Goal: Task Accomplishment & Management: Use online tool/utility

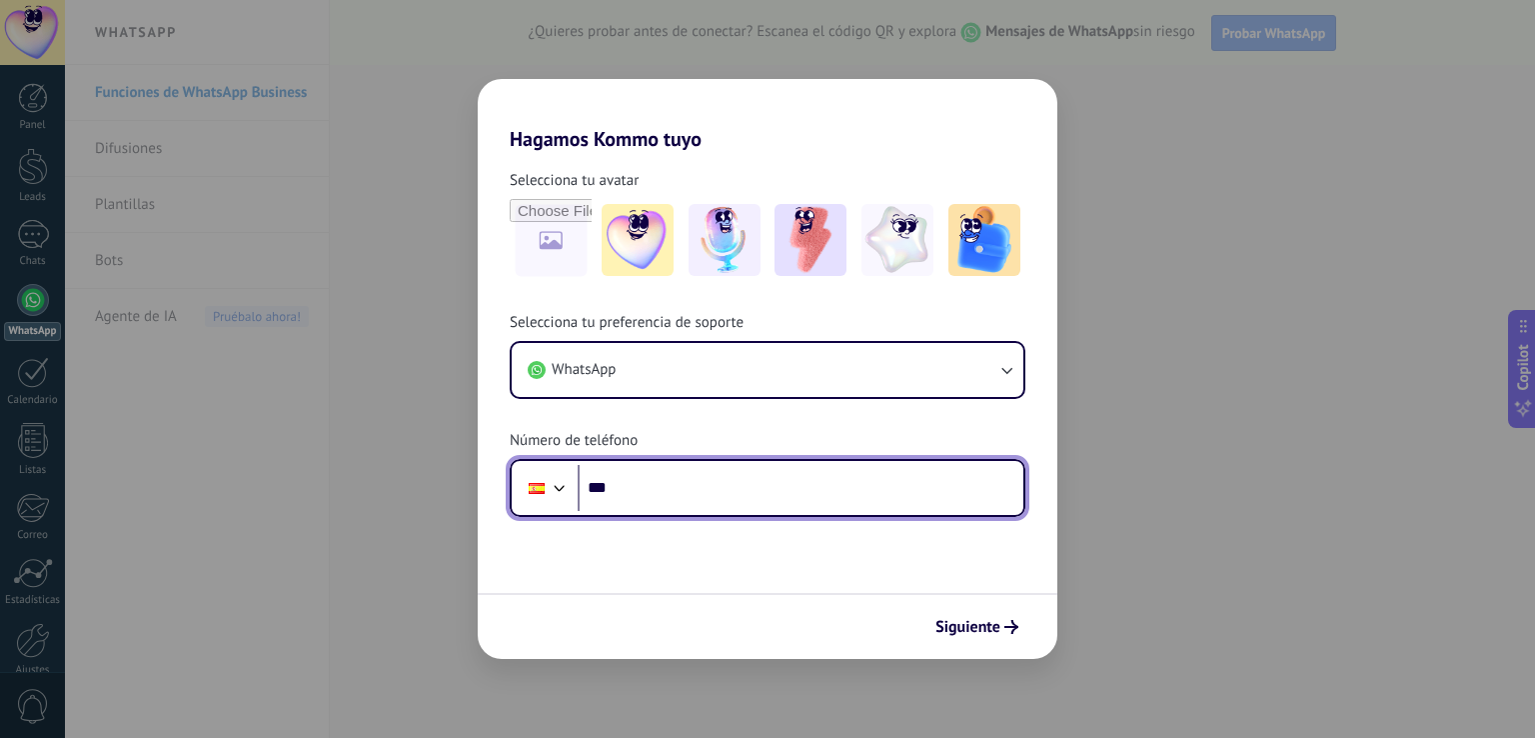
click at [666, 477] on input "***" at bounding box center [801, 488] width 446 height 46
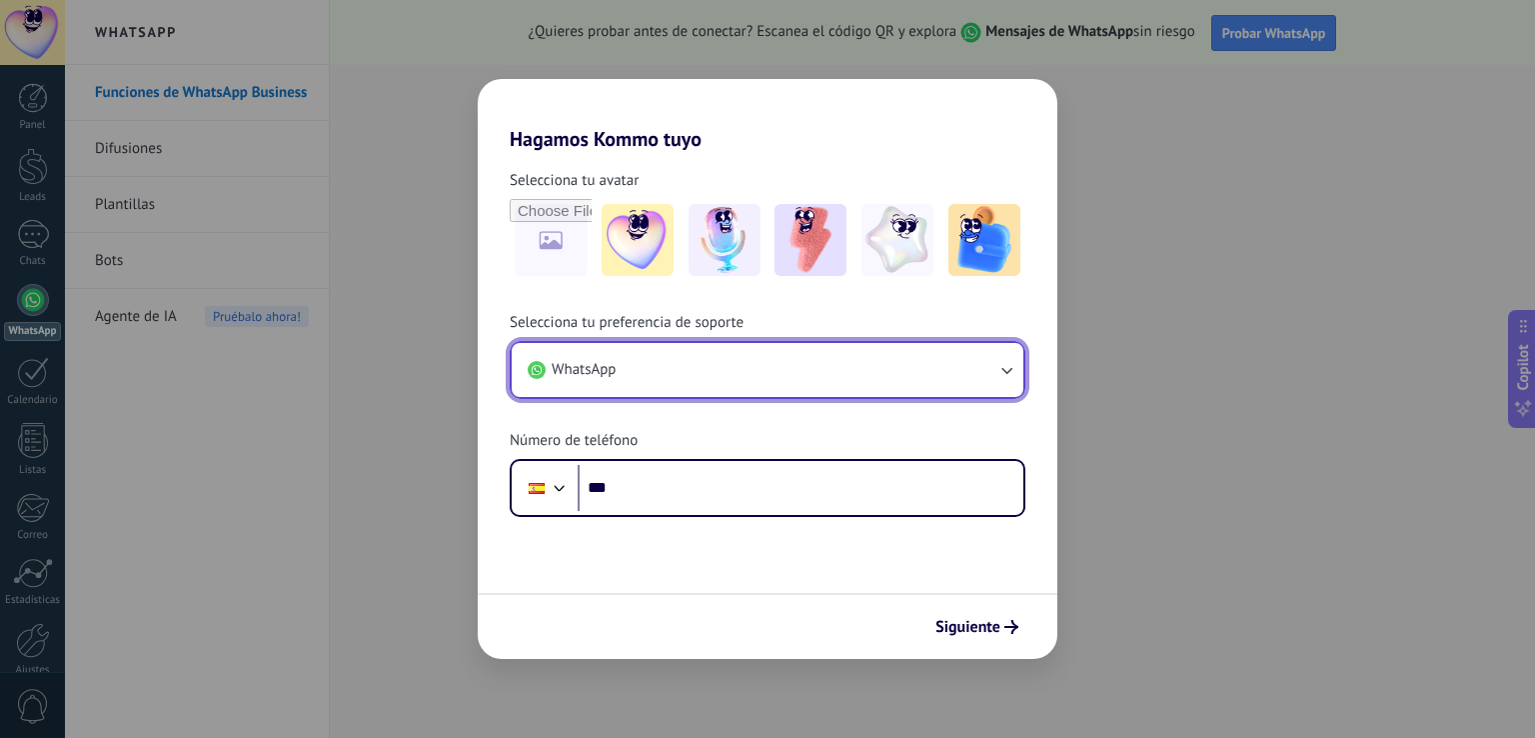
click at [680, 365] on button "WhatsApp" at bounding box center [768, 370] width 512 height 54
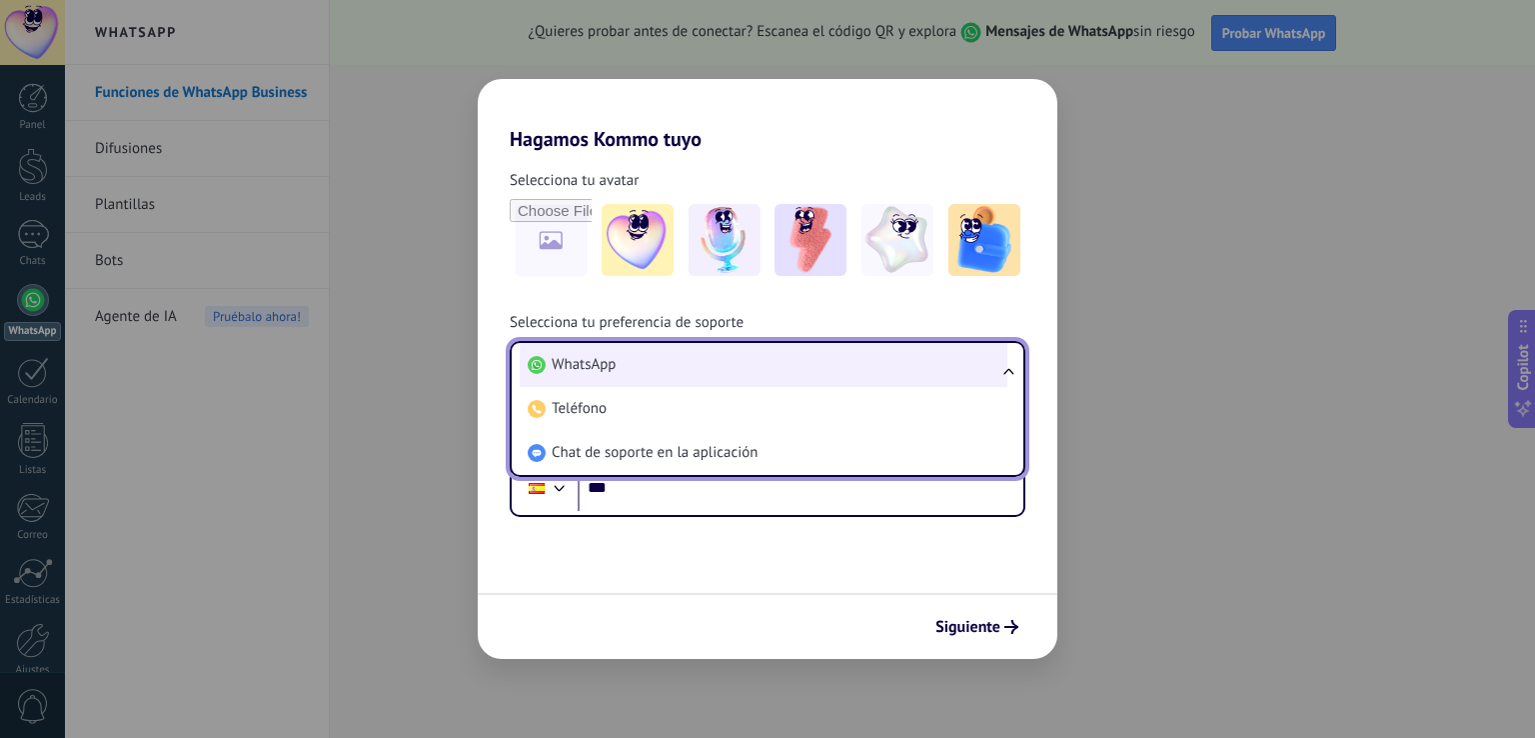
click at [666, 366] on li "WhatsApp" at bounding box center [764, 365] width 488 height 44
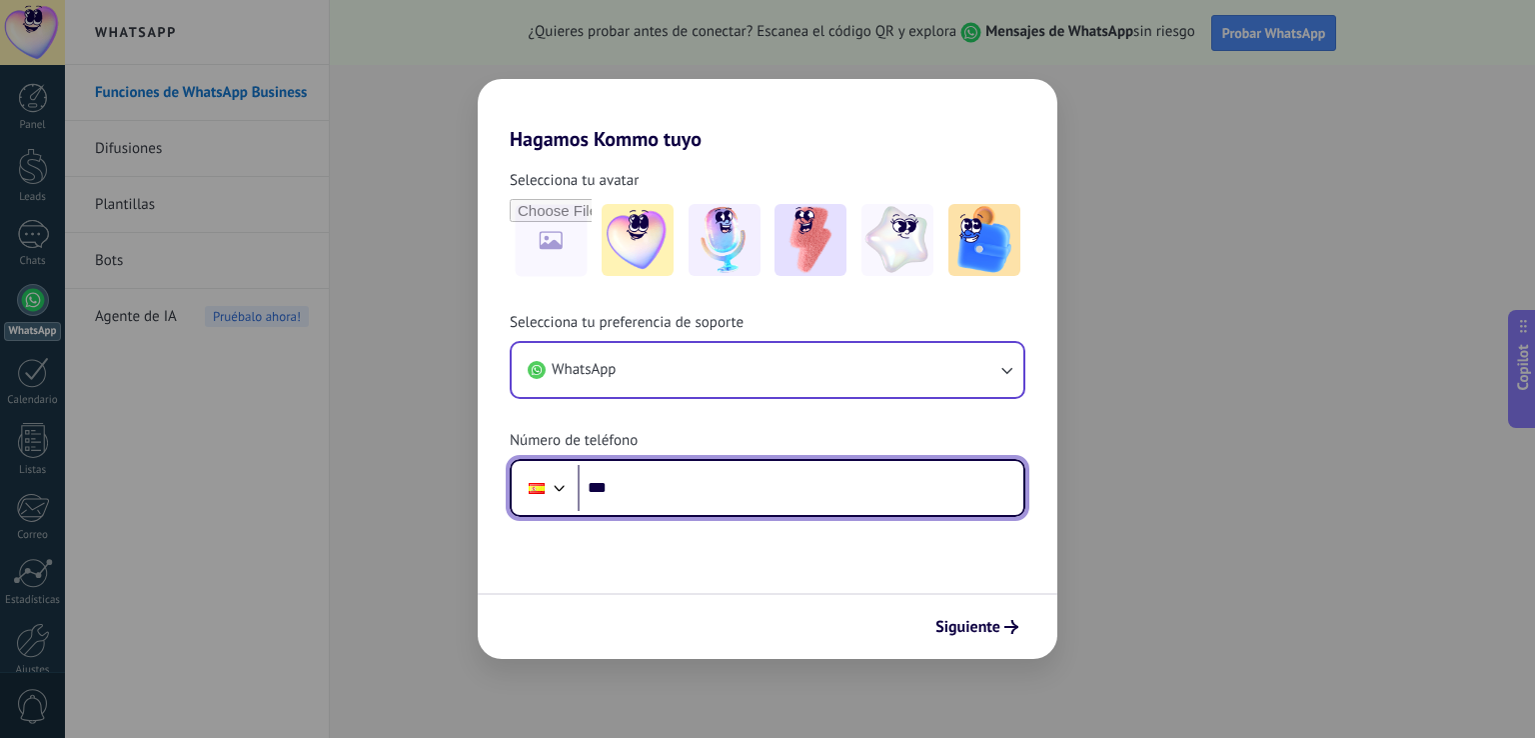
click at [655, 484] on input "***" at bounding box center [801, 488] width 446 height 46
type input "**********"
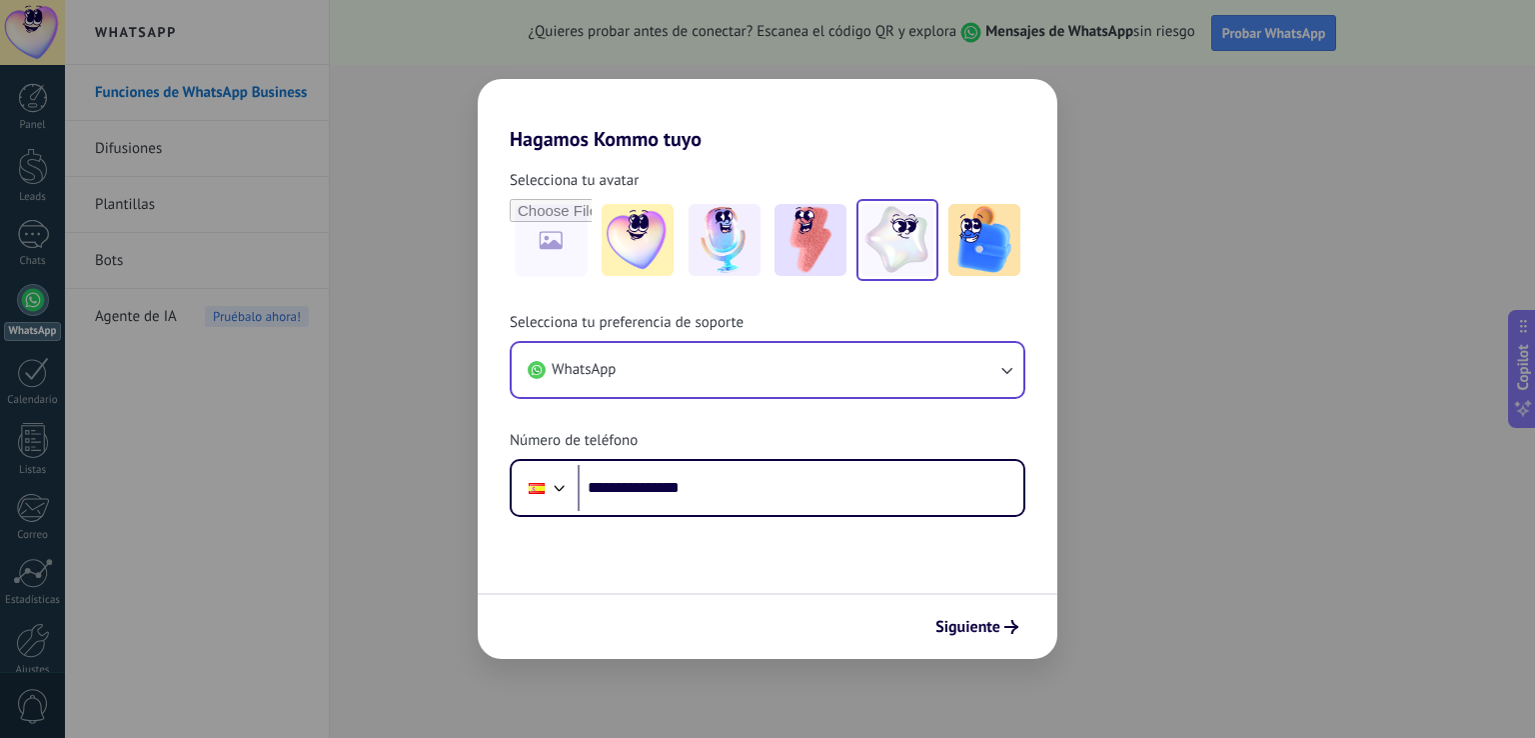
click at [907, 246] on img at bounding box center [898, 240] width 72 height 72
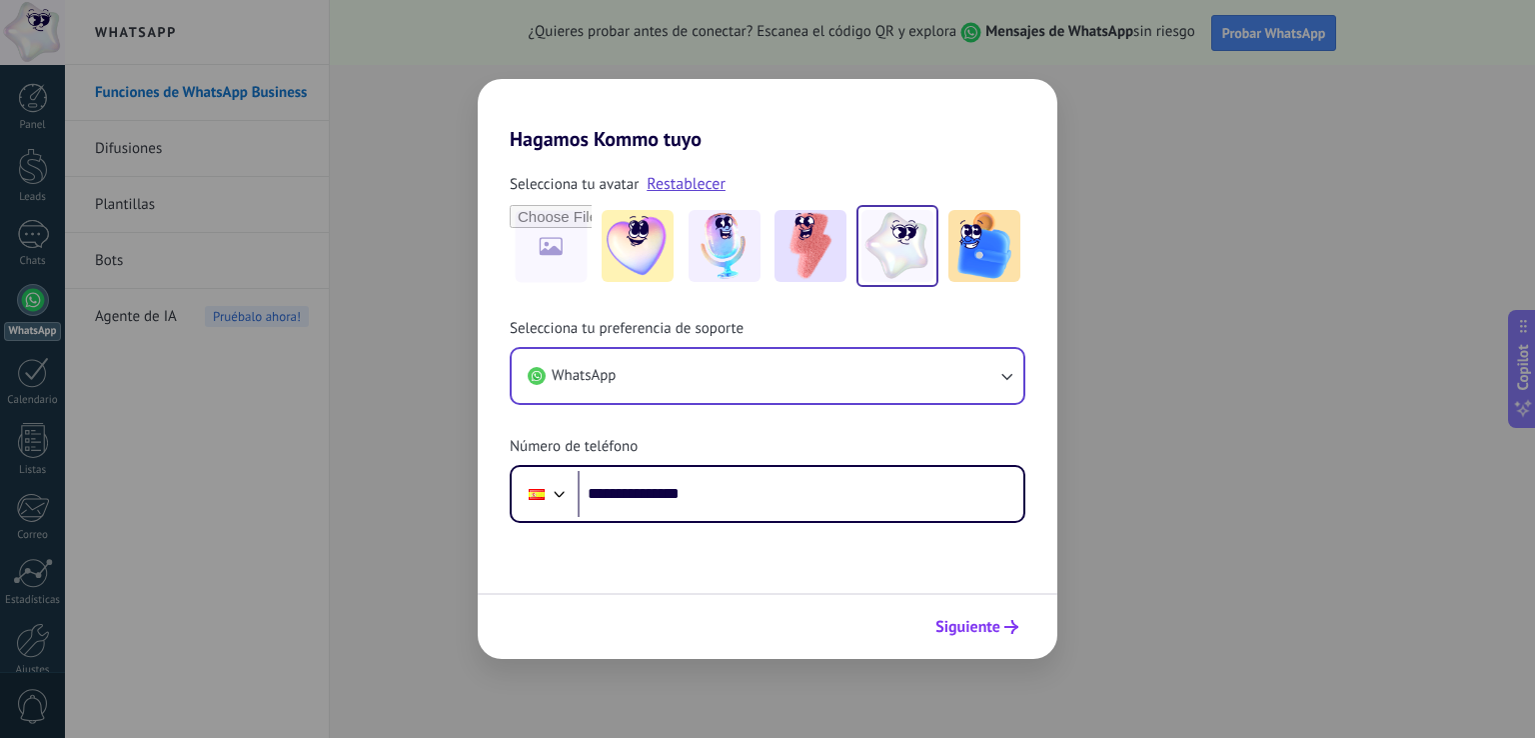
click at [980, 610] on button "Siguiente" at bounding box center [977, 627] width 101 height 34
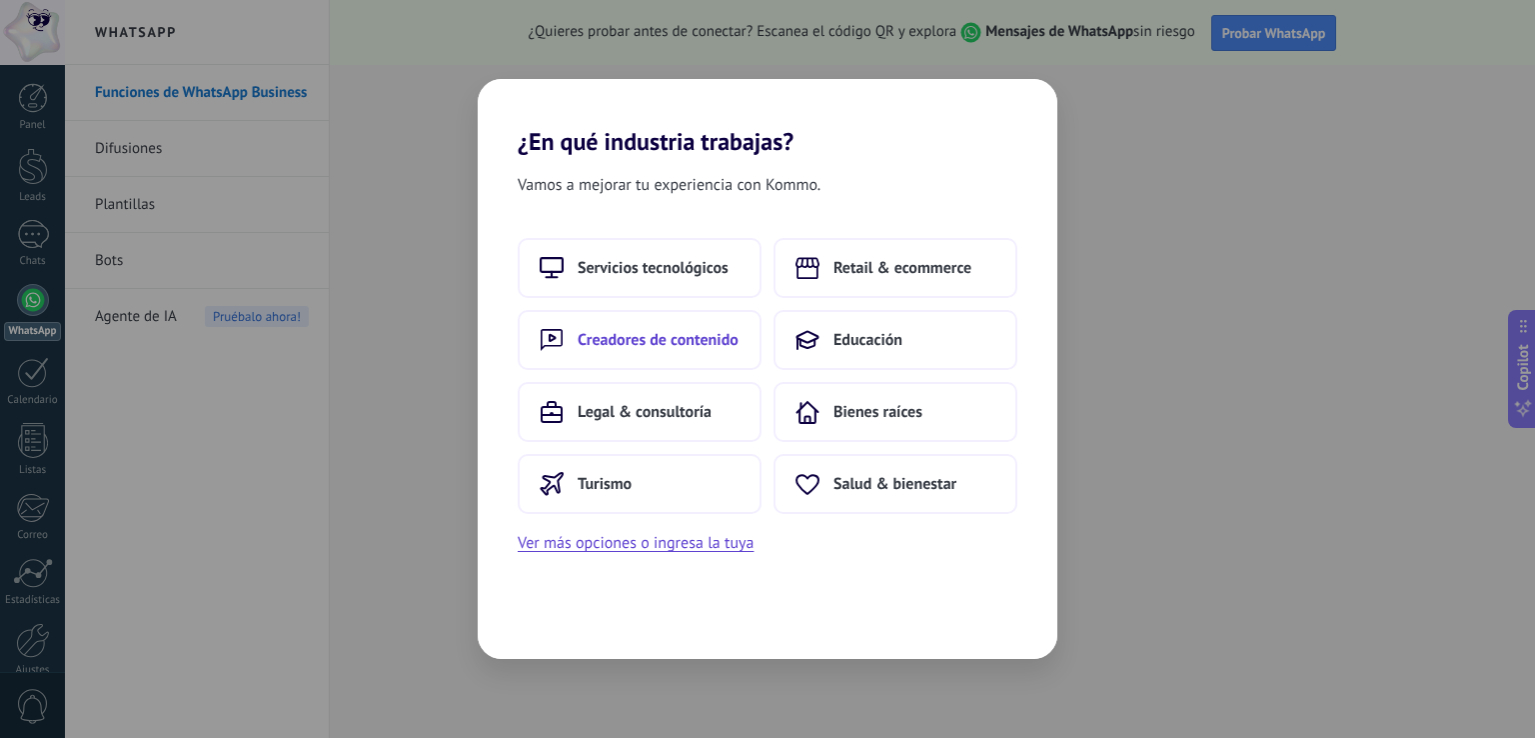
click at [680, 341] on span "Creadores de contenido" at bounding box center [658, 340] width 161 height 20
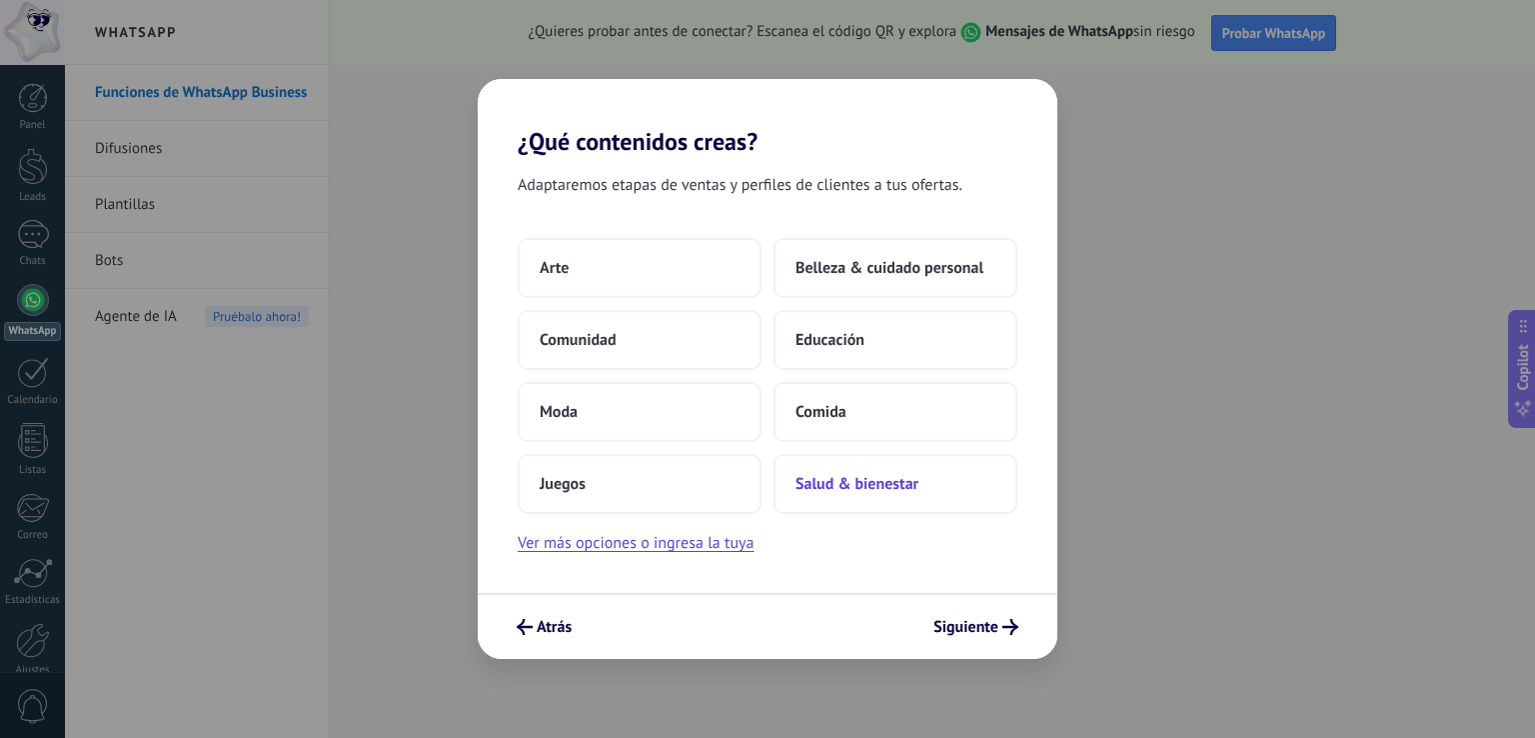
click at [868, 483] on span "Salud & bienestar" at bounding box center [857, 484] width 123 height 20
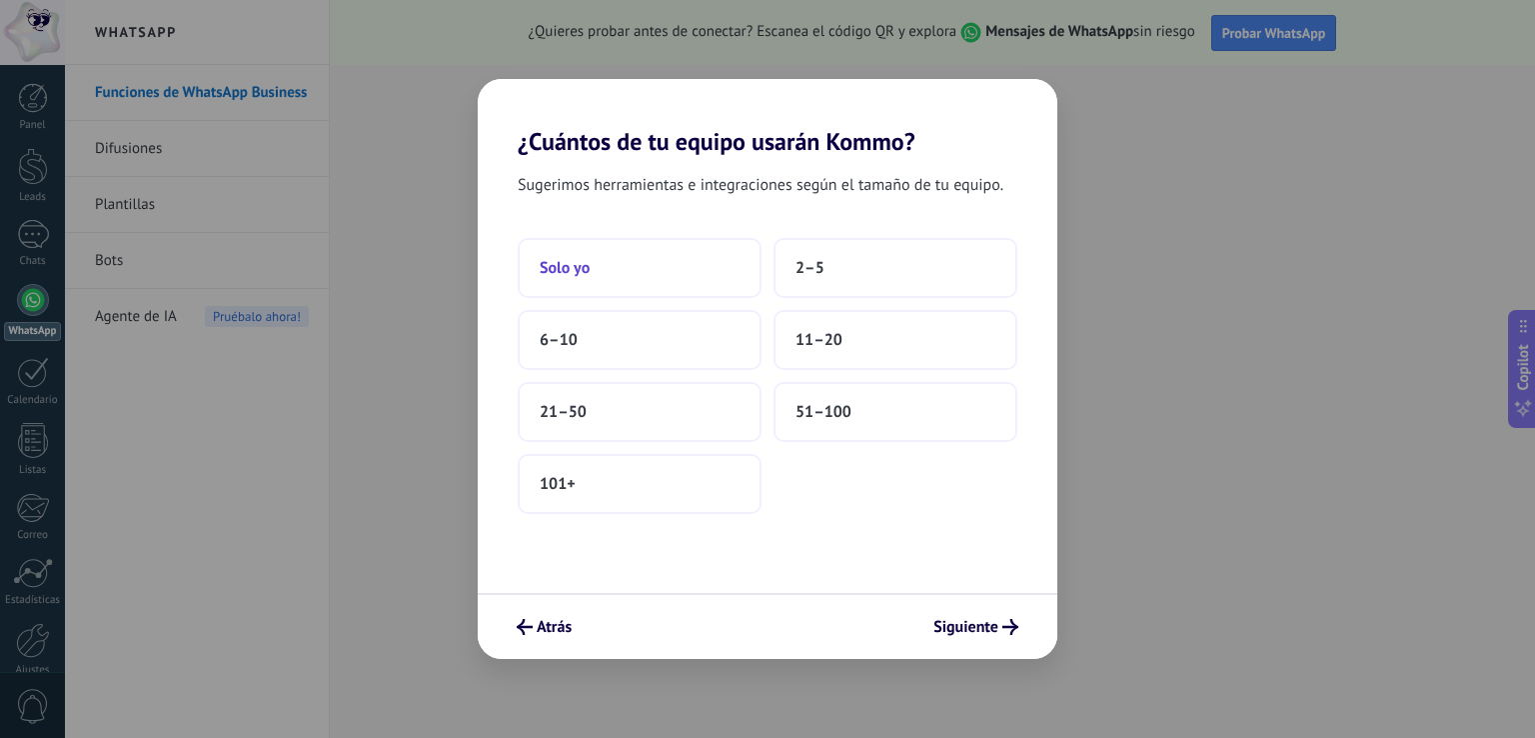
click at [597, 268] on button "Solo yo" at bounding box center [640, 268] width 244 height 60
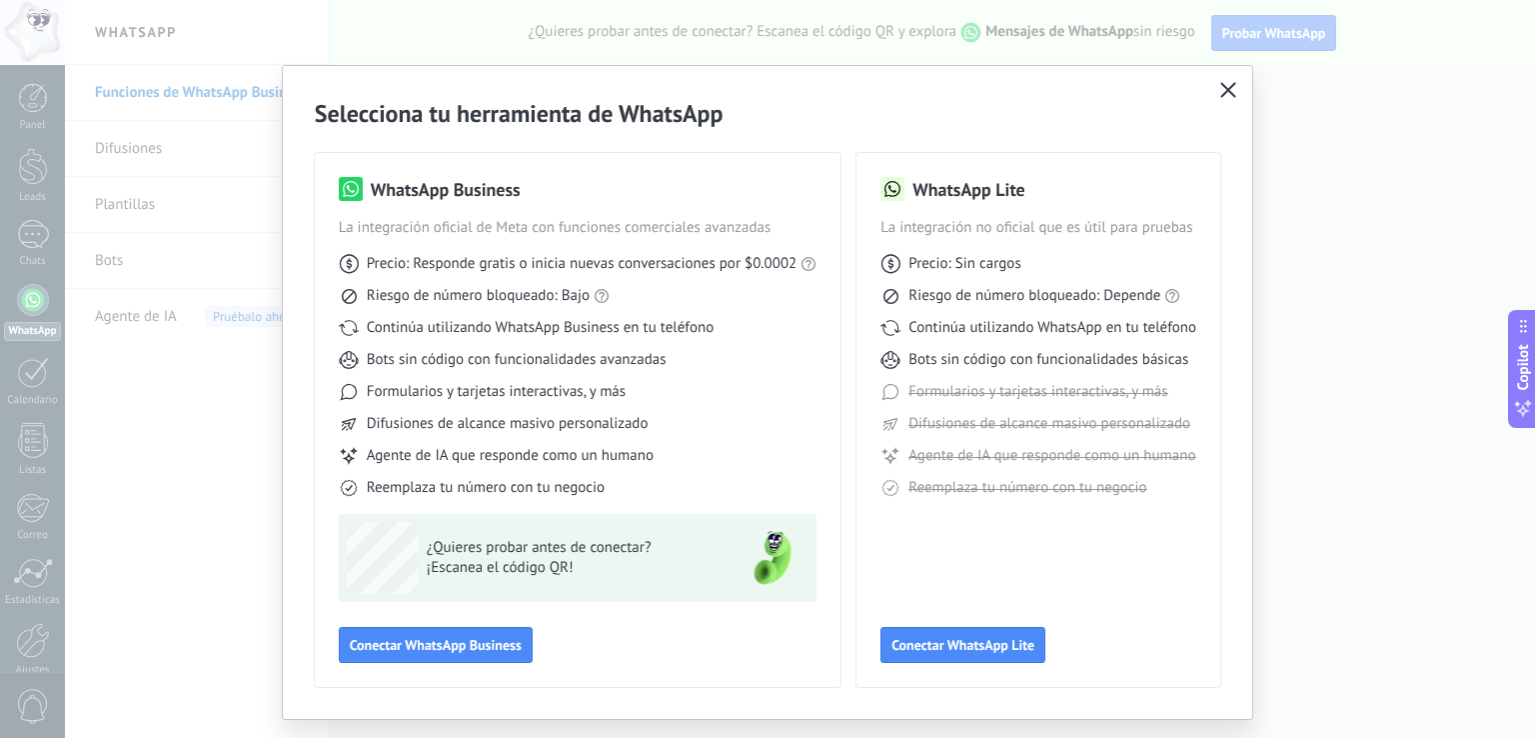
click at [1226, 97] on span "button" at bounding box center [1228, 91] width 16 height 18
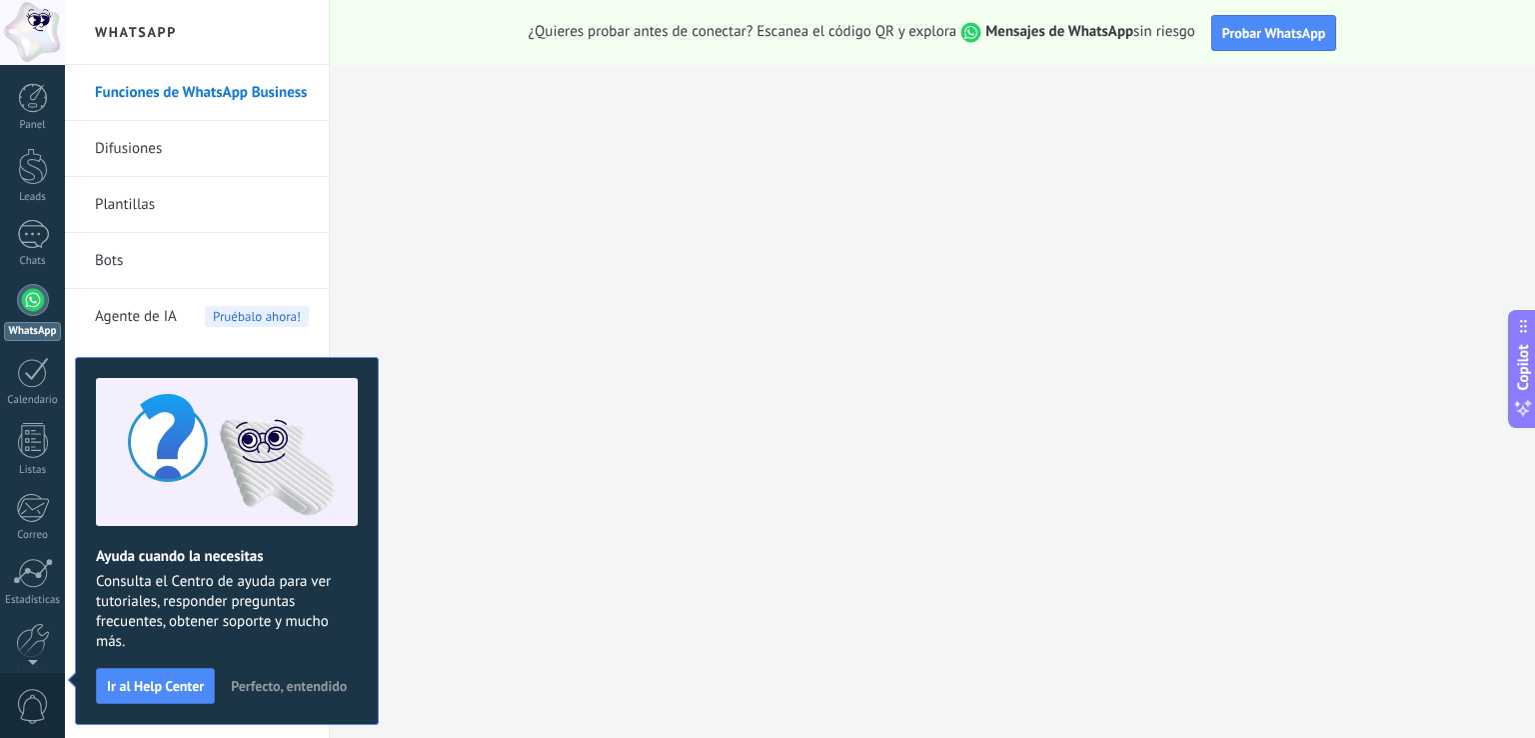
click at [245, 685] on span "Perfecto, entendido" at bounding box center [289, 686] width 116 height 14
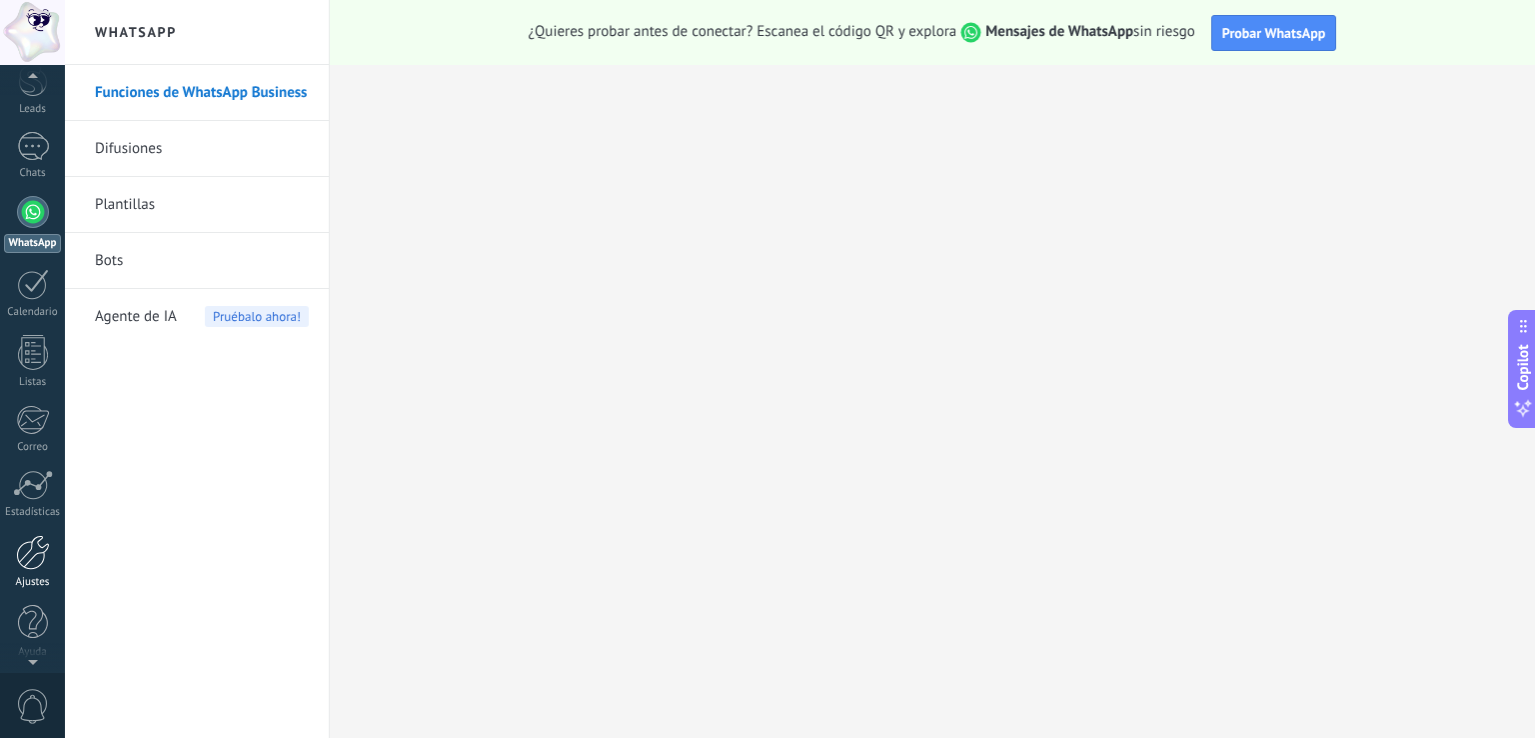
scroll to position [93, 0]
click at [32, 530] on div at bounding box center [33, 547] width 34 height 35
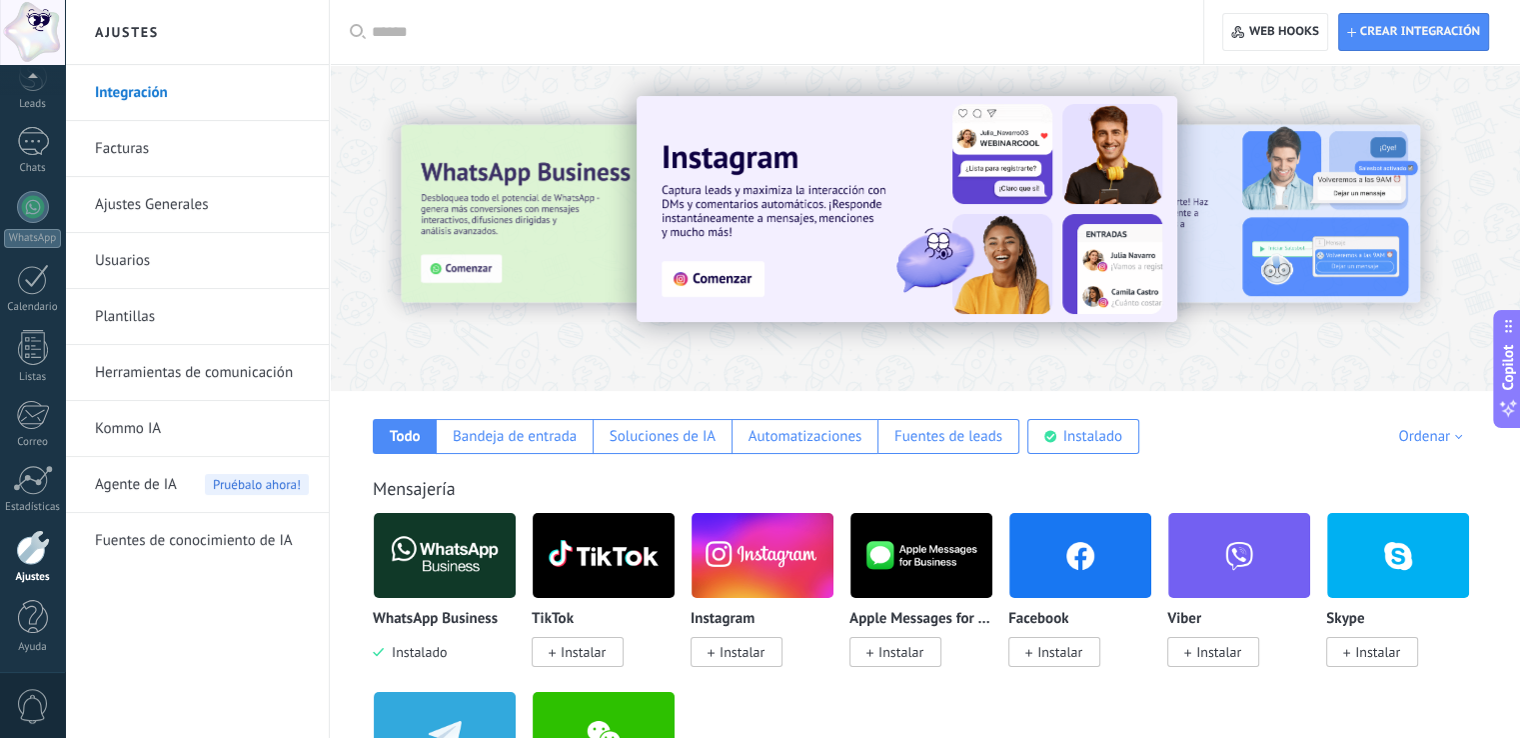
click at [765, 544] on img at bounding box center [763, 555] width 142 height 97
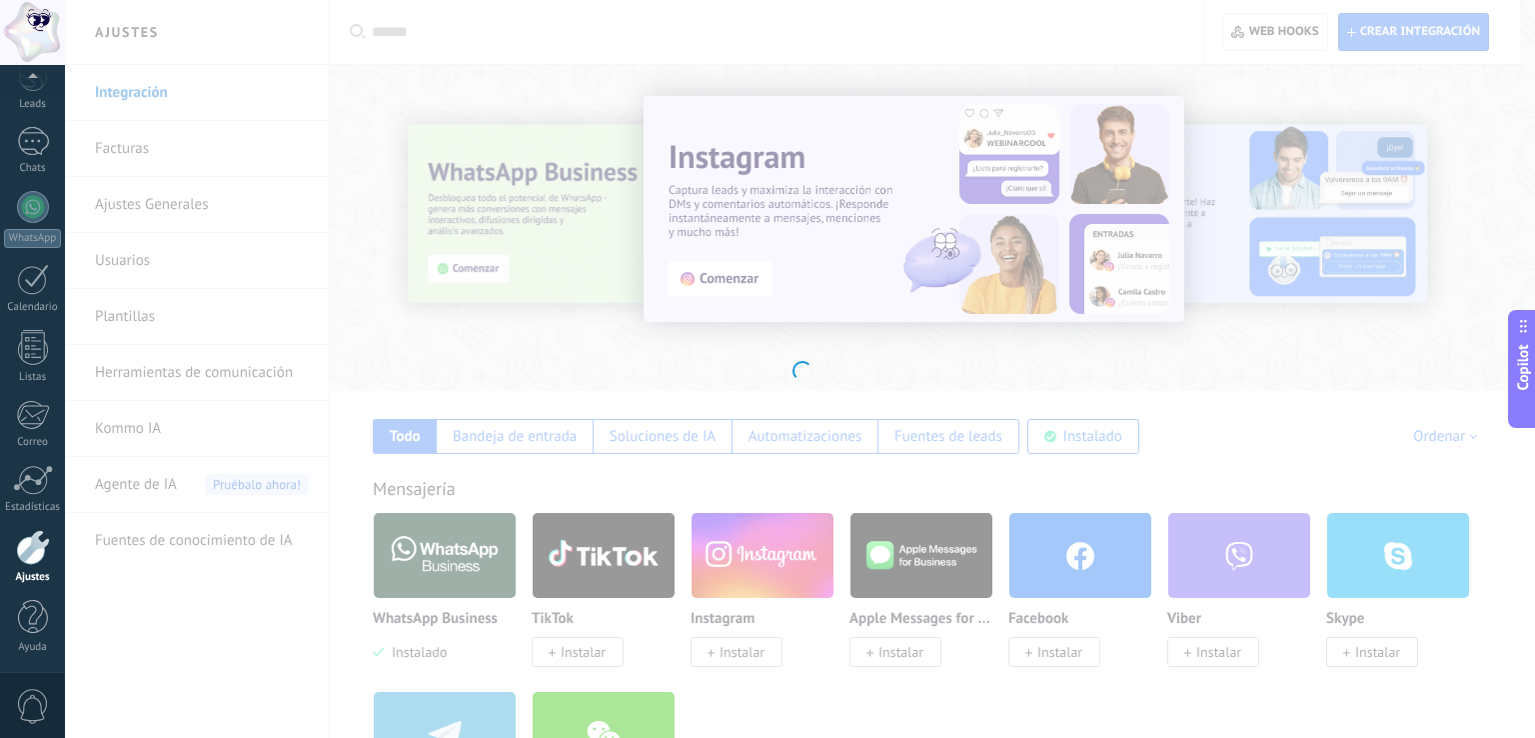
click at [755, 658] on div "Instagram Obtén leads de Instagram y mantente conectado sin salir de Kommo Inst…" at bounding box center [800, 369] width 1470 height 738
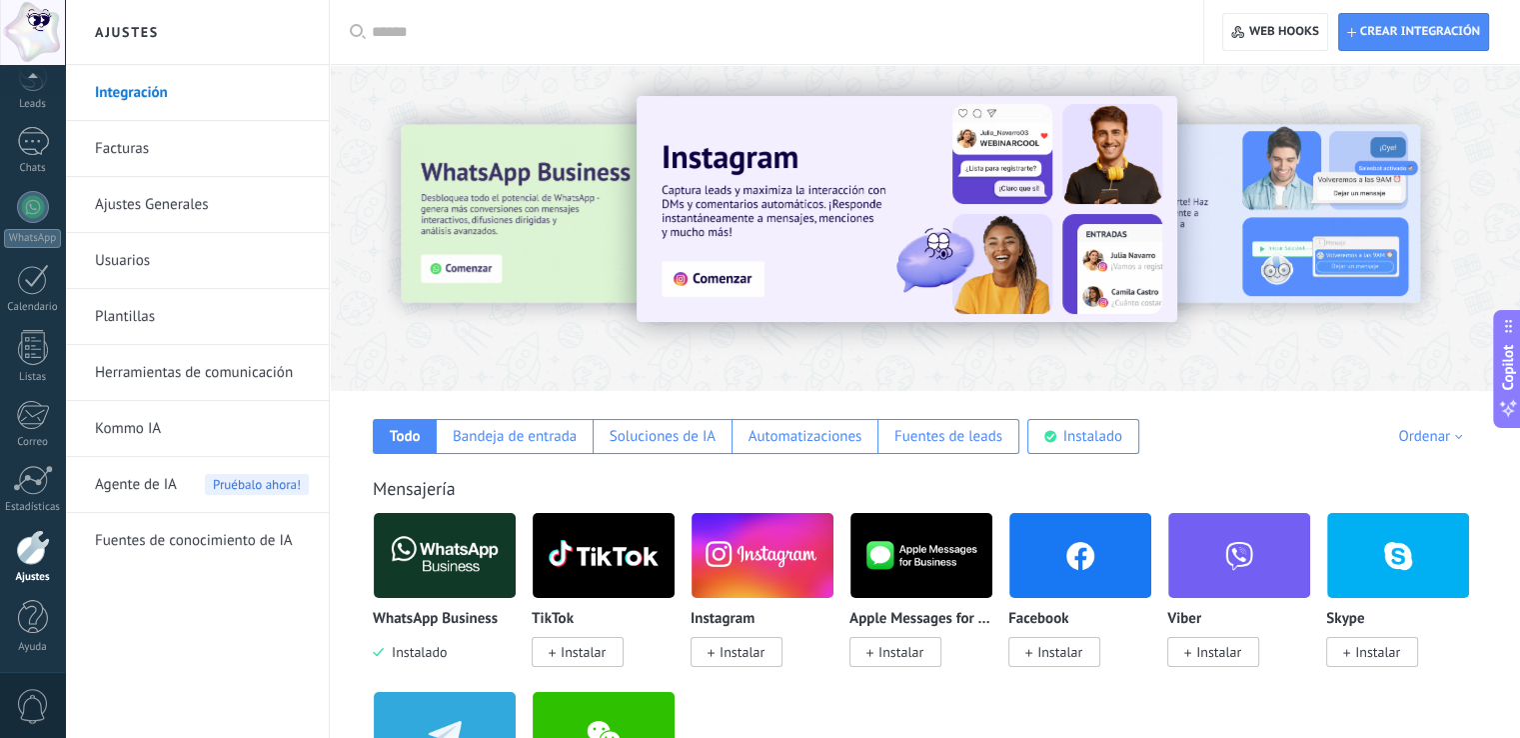
click at [759, 632] on div "Instagram Instalar" at bounding box center [763, 636] width 144 height 51
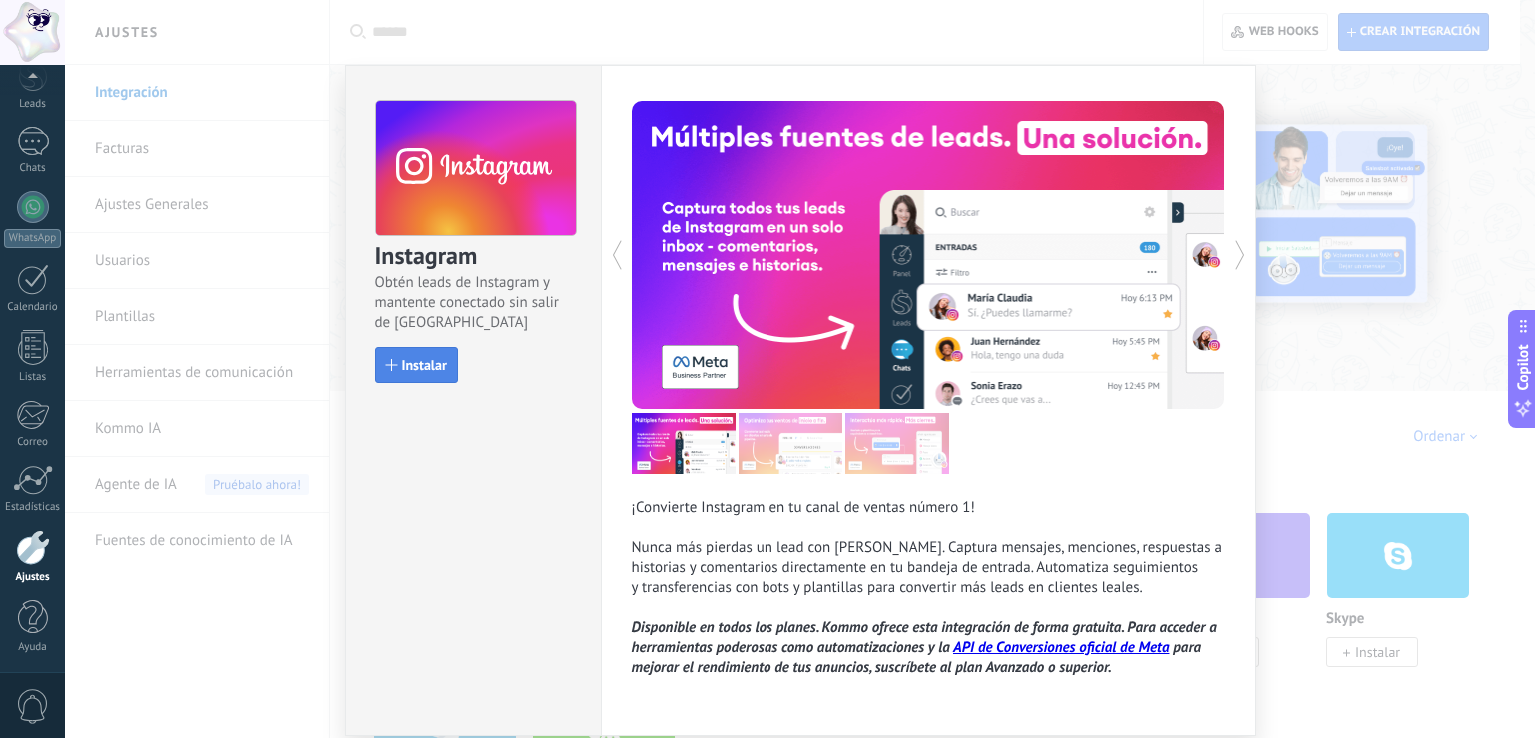
click at [424, 365] on span "Instalar" at bounding box center [424, 365] width 45 height 14
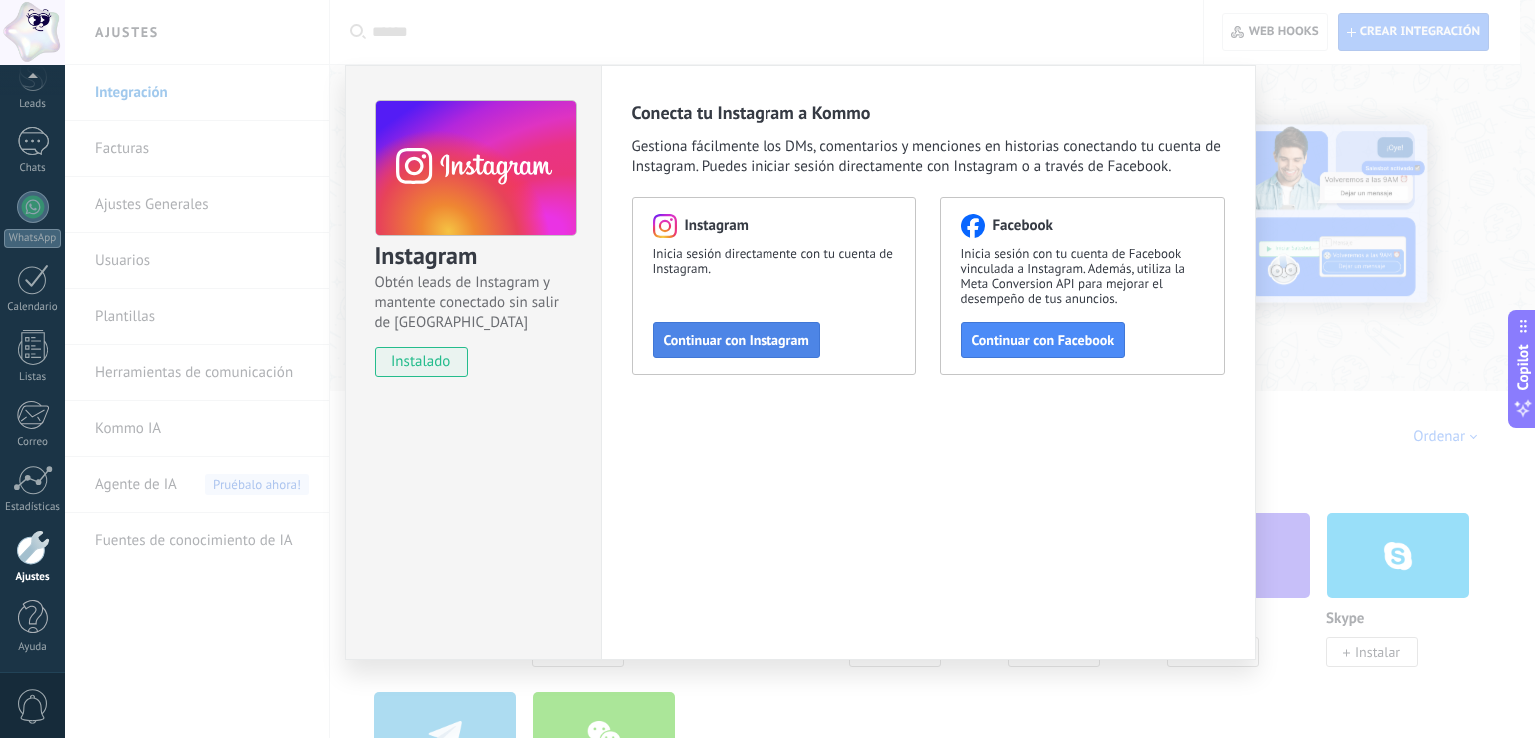
click at [759, 338] on span "Continuar con Instagram" at bounding box center [737, 340] width 146 height 14
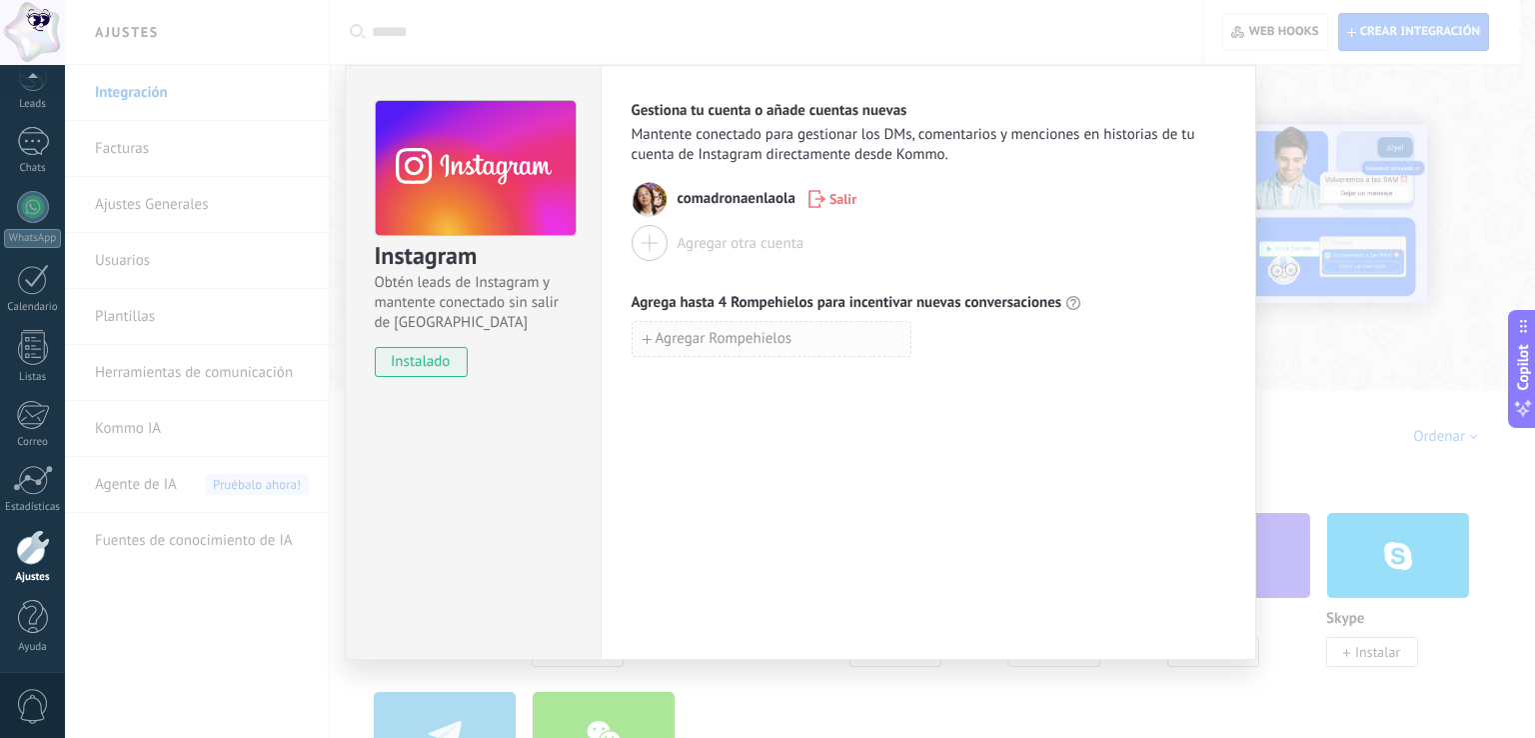
click at [775, 343] on span "Agregar Rompehielos" at bounding box center [724, 339] width 137 height 14
click at [412, 371] on span "instalado" at bounding box center [421, 362] width 91 height 30
click at [499, 237] on div "Instagram Obtén leads de Instagram y mantente conectado sin salir de [GEOGRAPHI…" at bounding box center [475, 216] width 200 height 233
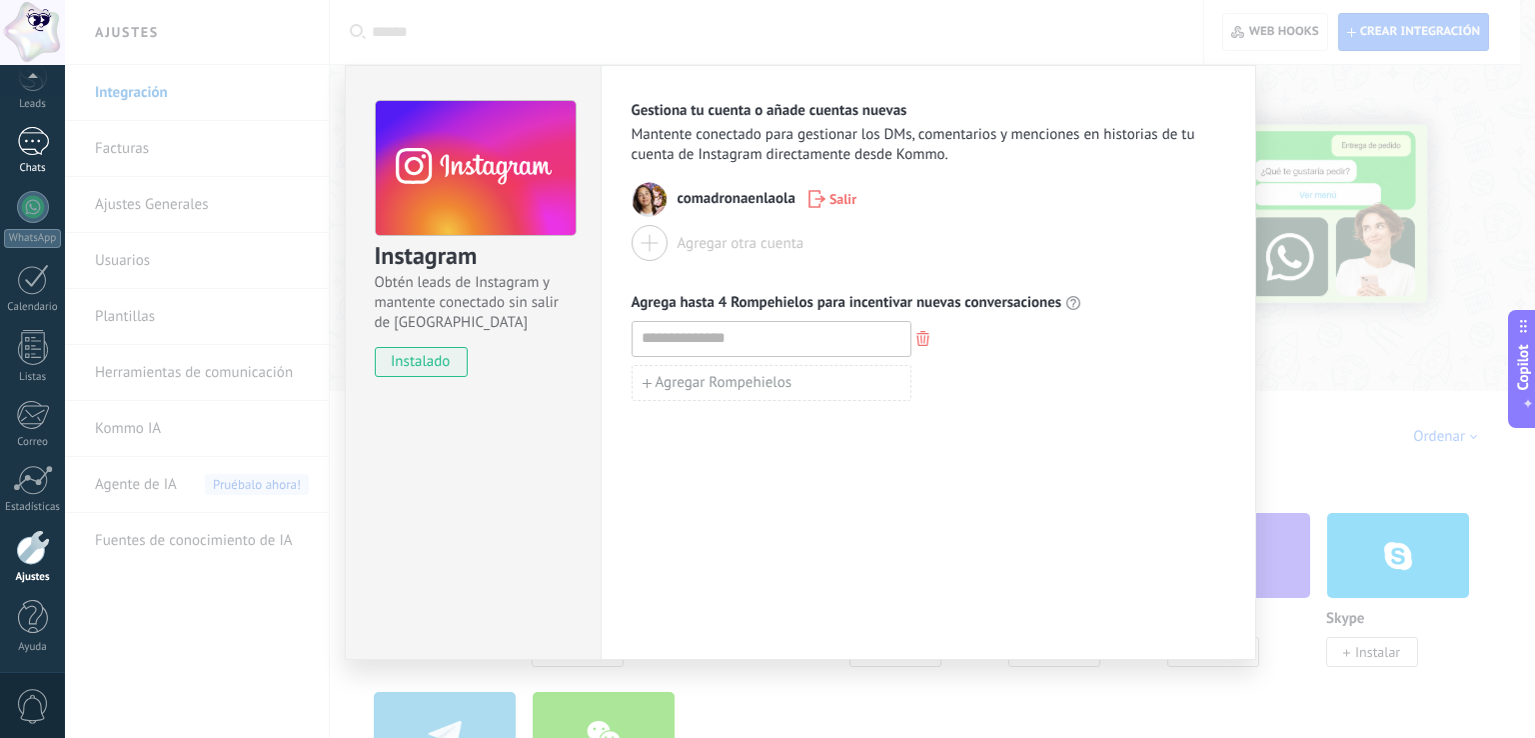
click at [32, 145] on div at bounding box center [33, 141] width 32 height 29
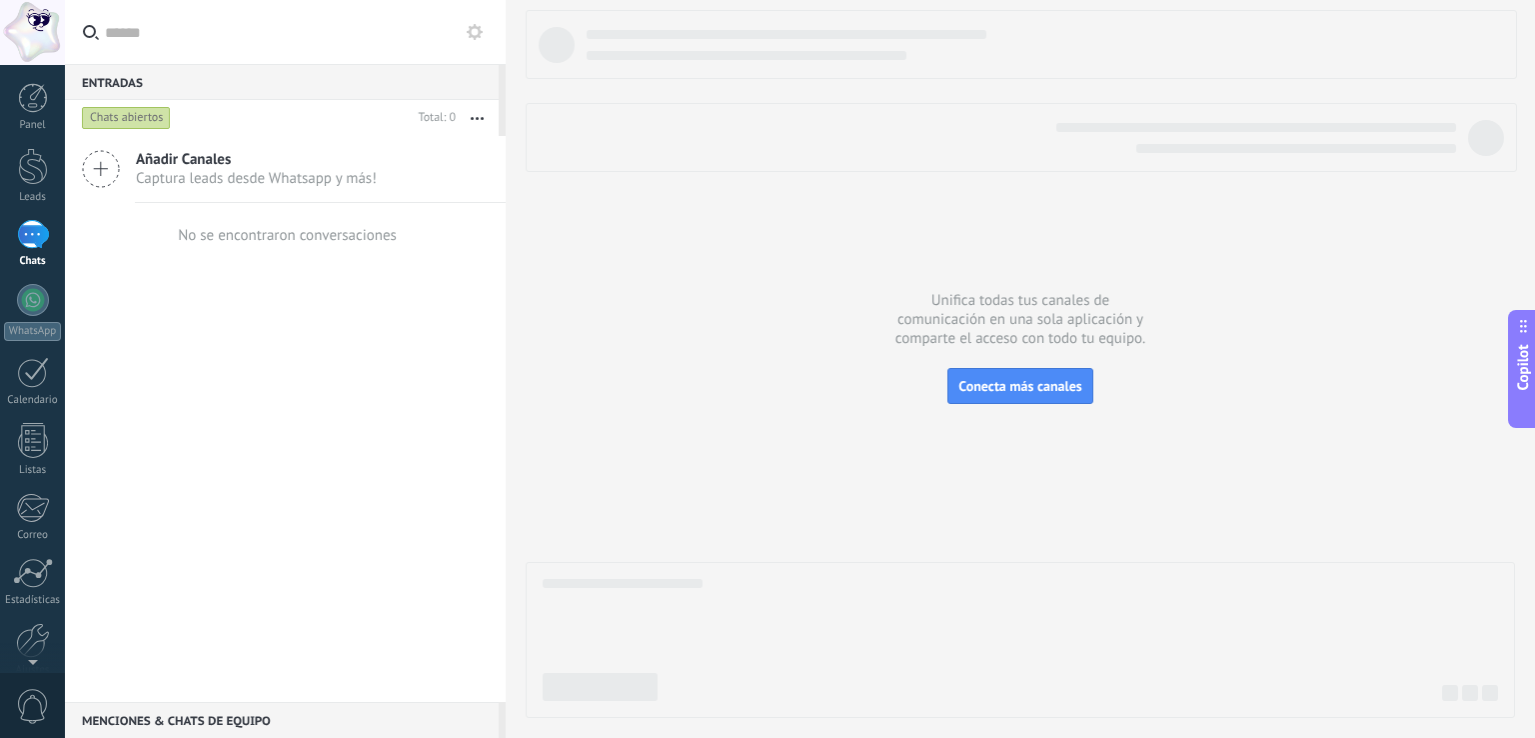
click at [480, 27] on use at bounding box center [475, 32] width 16 height 16
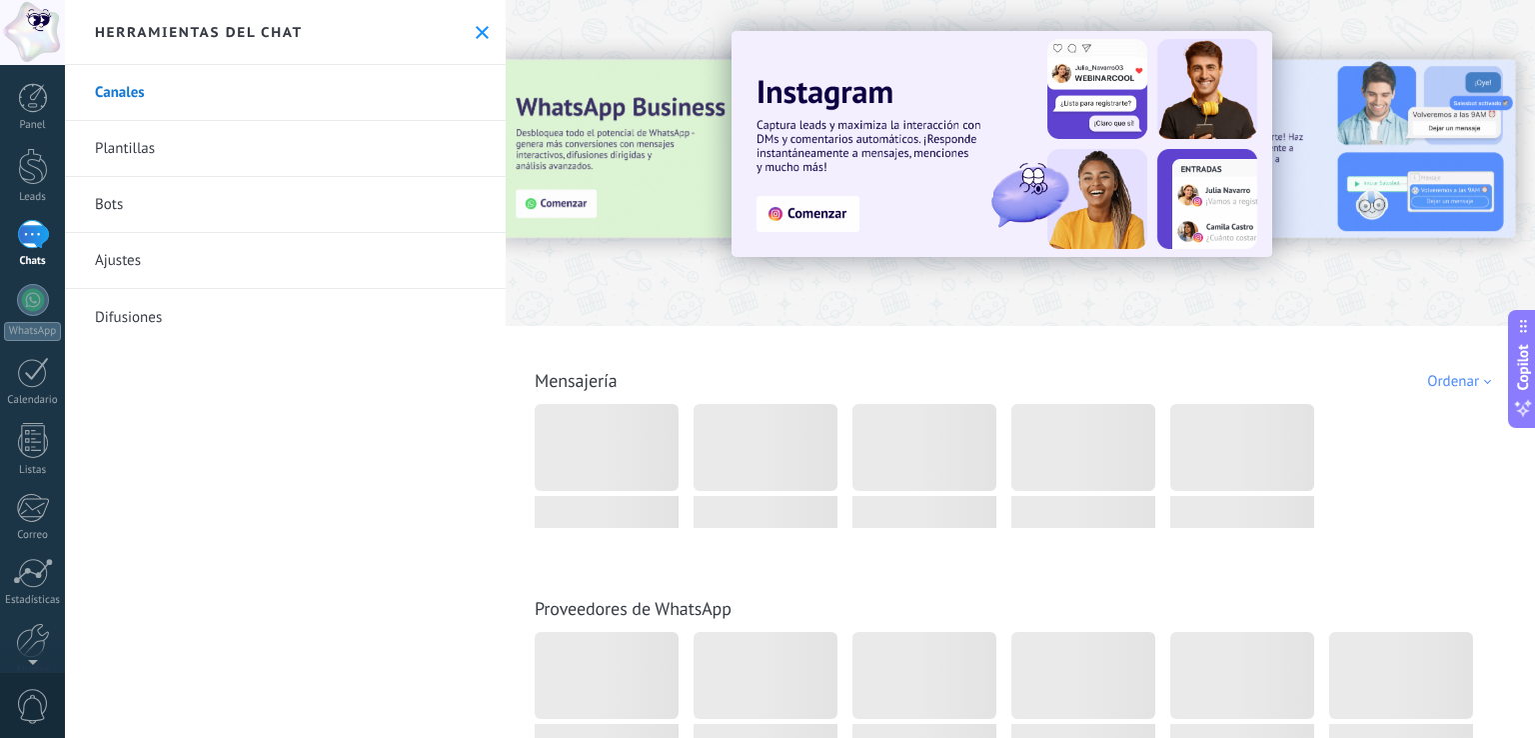
click at [114, 209] on link "Bots" at bounding box center [285, 205] width 441 height 56
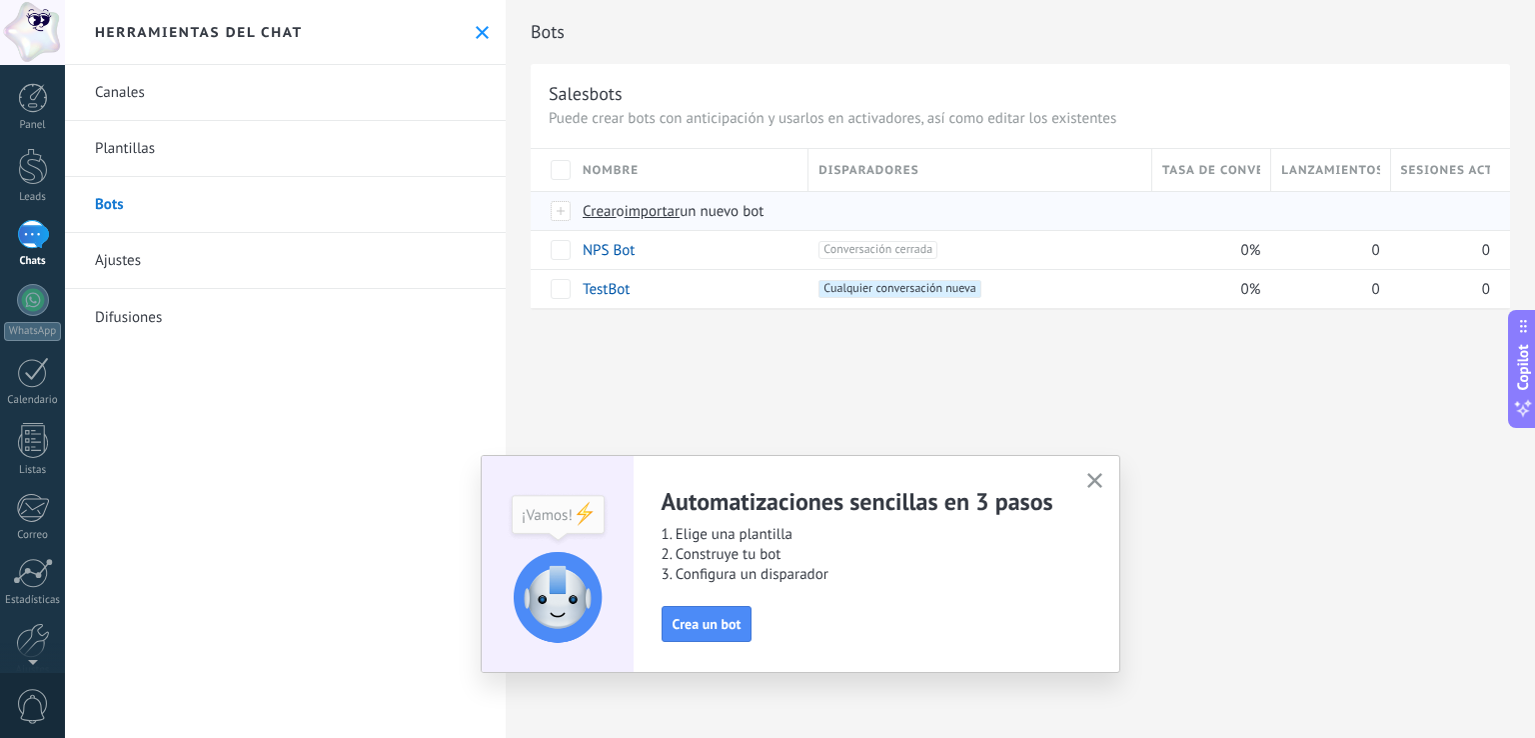
click at [592, 208] on span "Crear" at bounding box center [600, 211] width 34 height 19
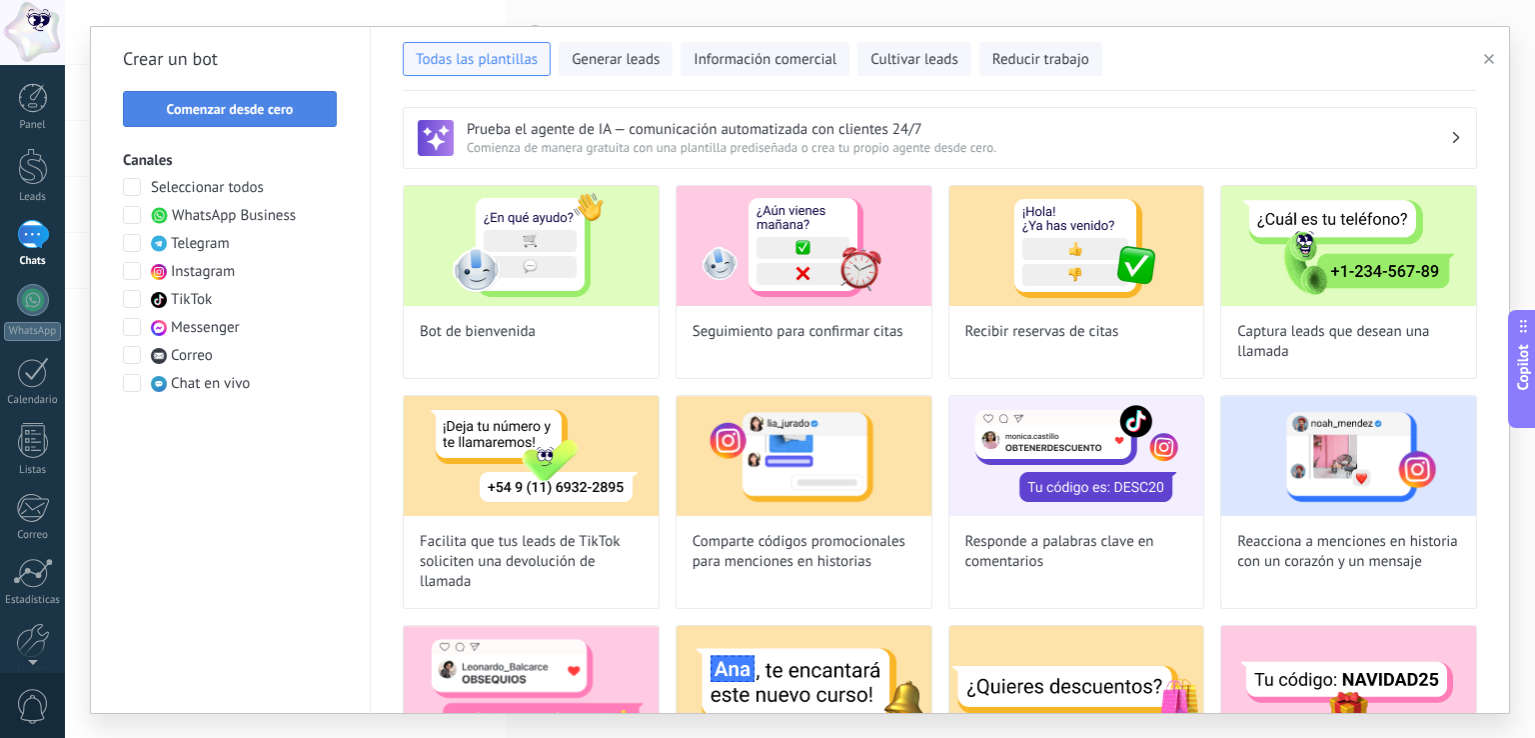
click at [218, 110] on span "Comenzar desde cero" at bounding box center [230, 109] width 127 height 14
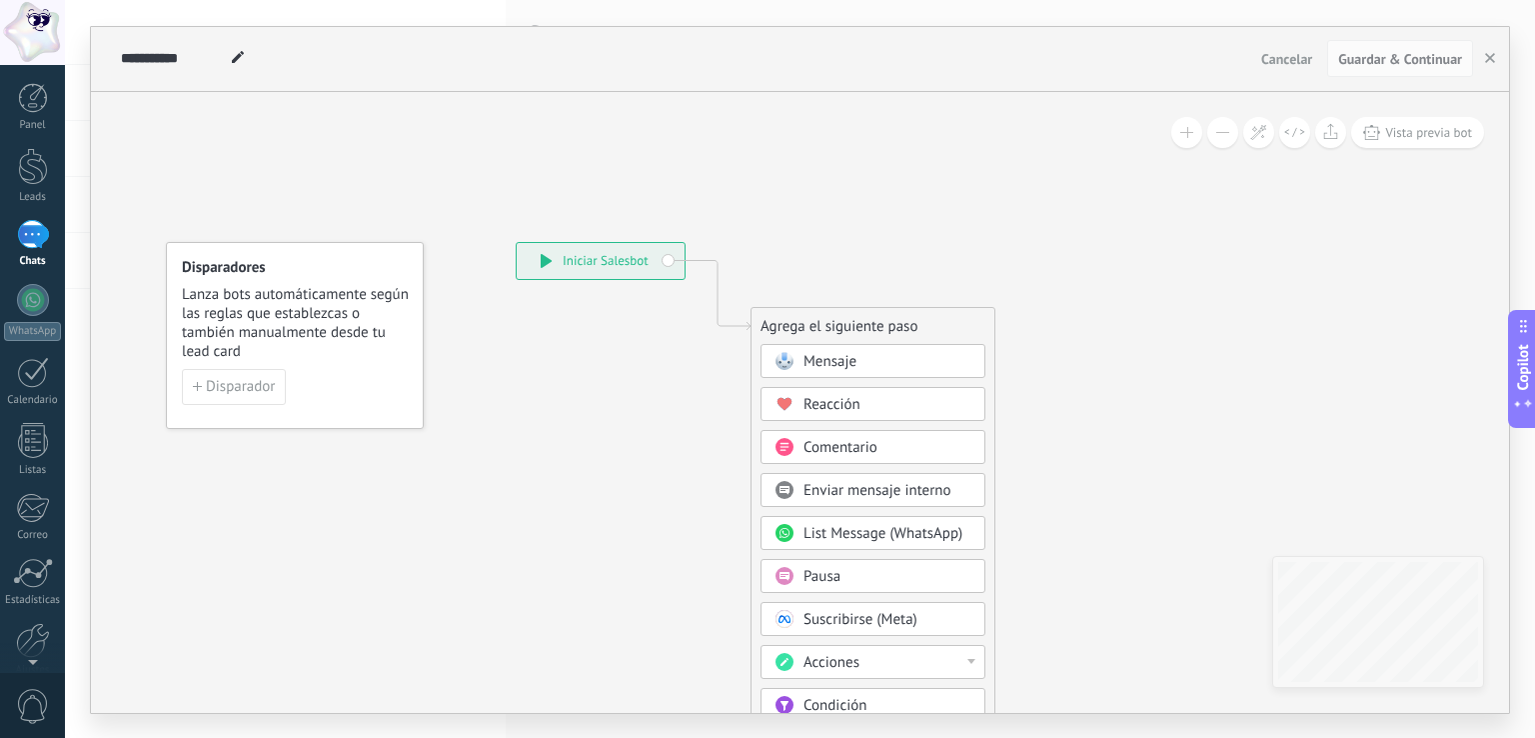
click at [852, 448] on span "Comentario" at bounding box center [841, 447] width 74 height 19
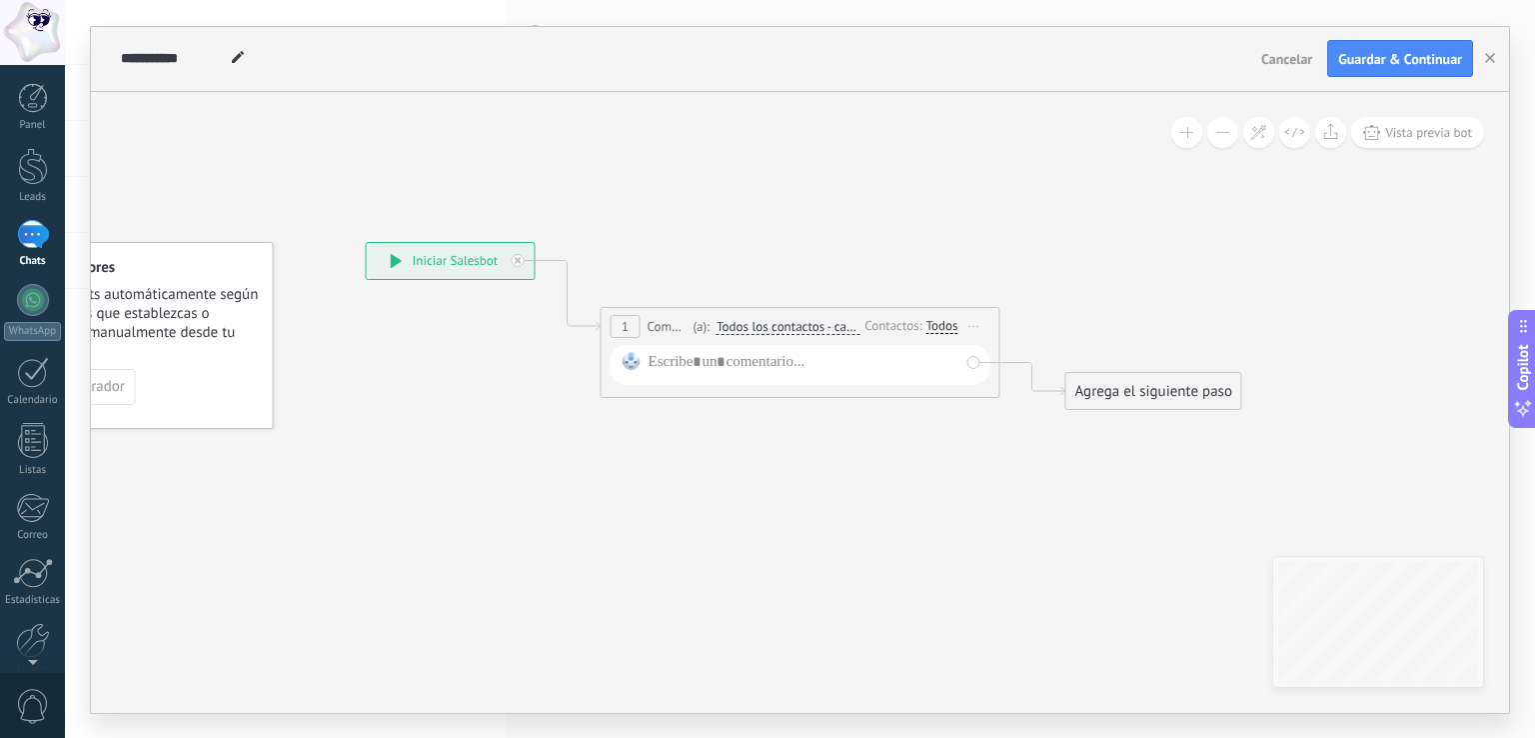
click at [1287, 50] on span "Cancelar" at bounding box center [1286, 59] width 51 height 18
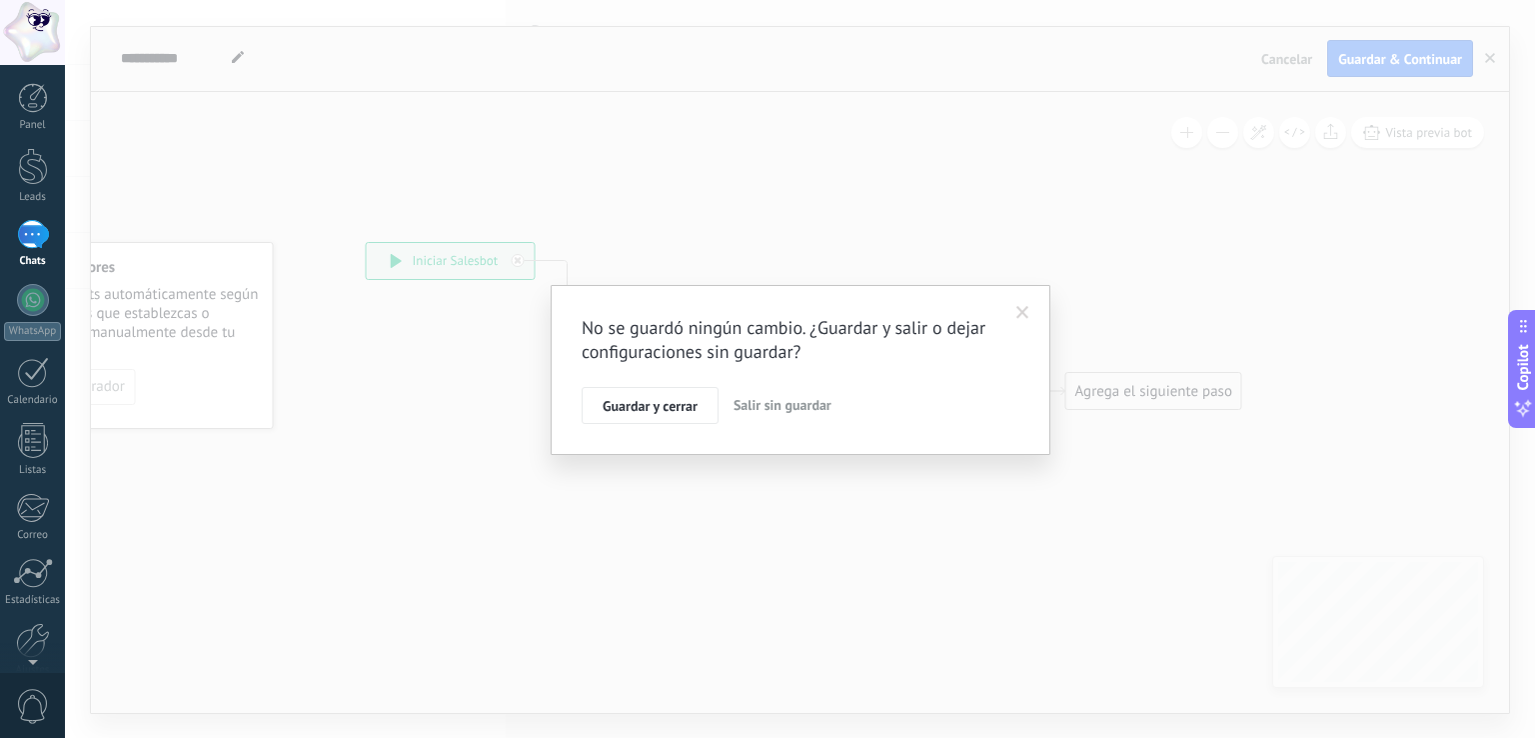
click at [752, 405] on span "Salir sin guardar" at bounding box center [783, 405] width 98 height 18
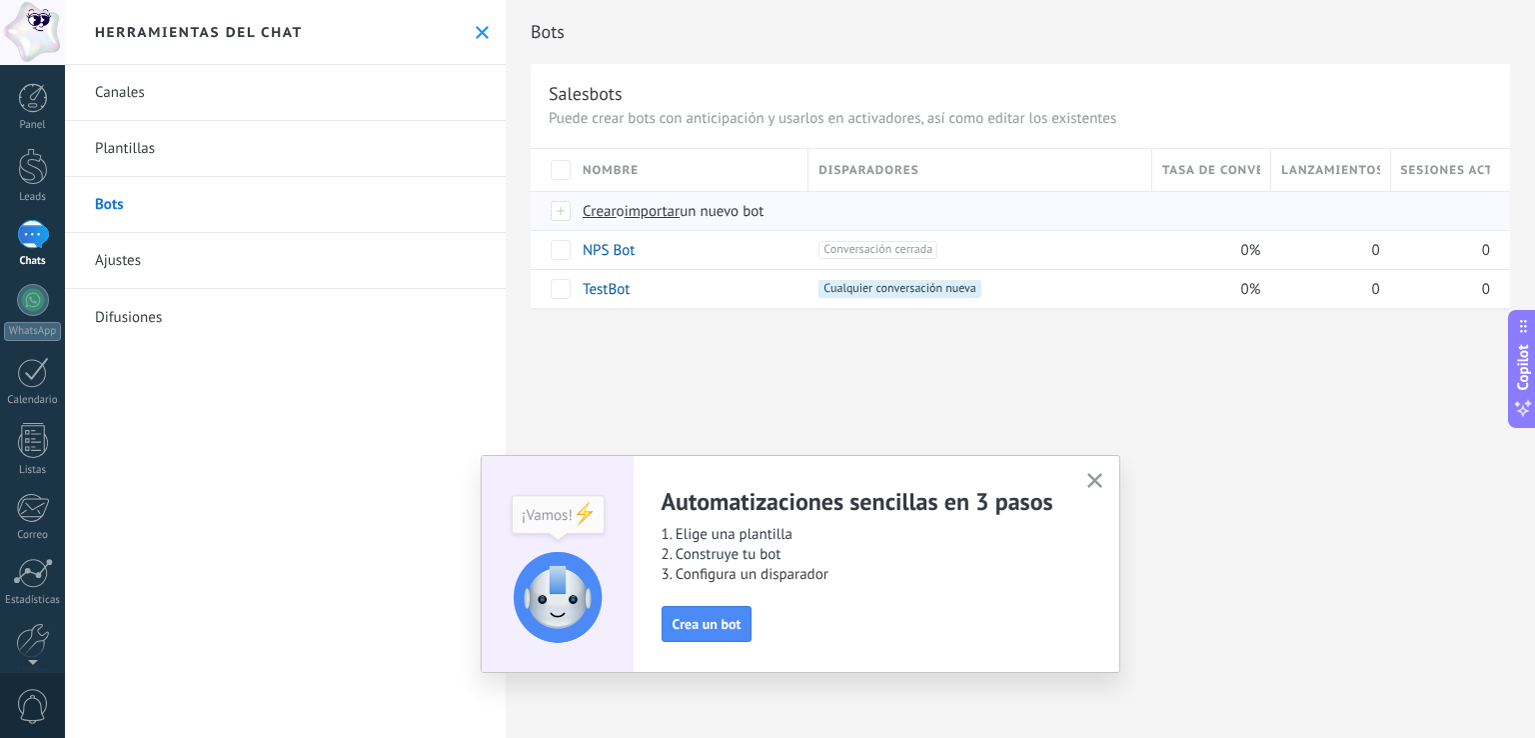
click at [598, 214] on span "Crear" at bounding box center [600, 211] width 34 height 19
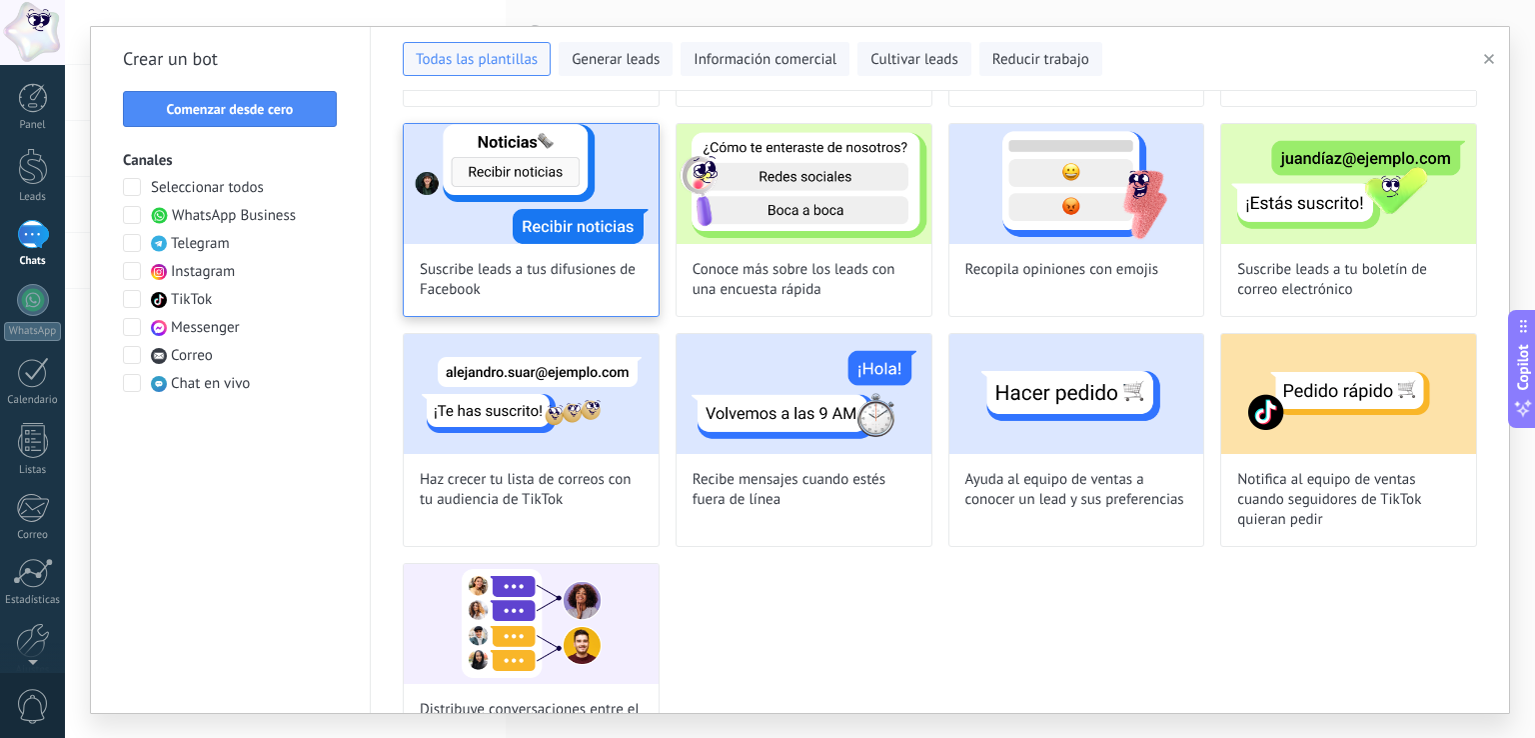
scroll to position [1247, 0]
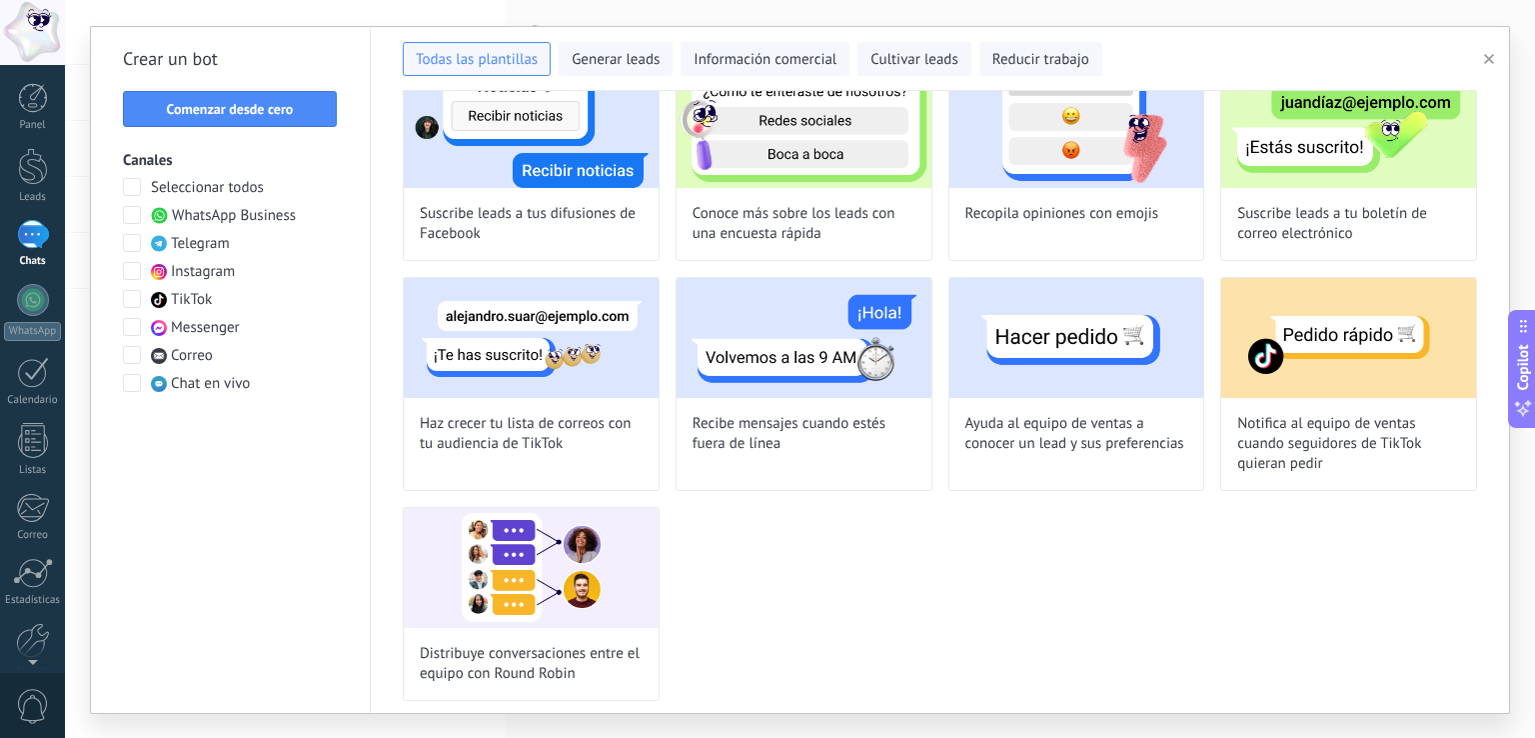
click at [204, 268] on span "Instagram" at bounding box center [203, 272] width 64 height 20
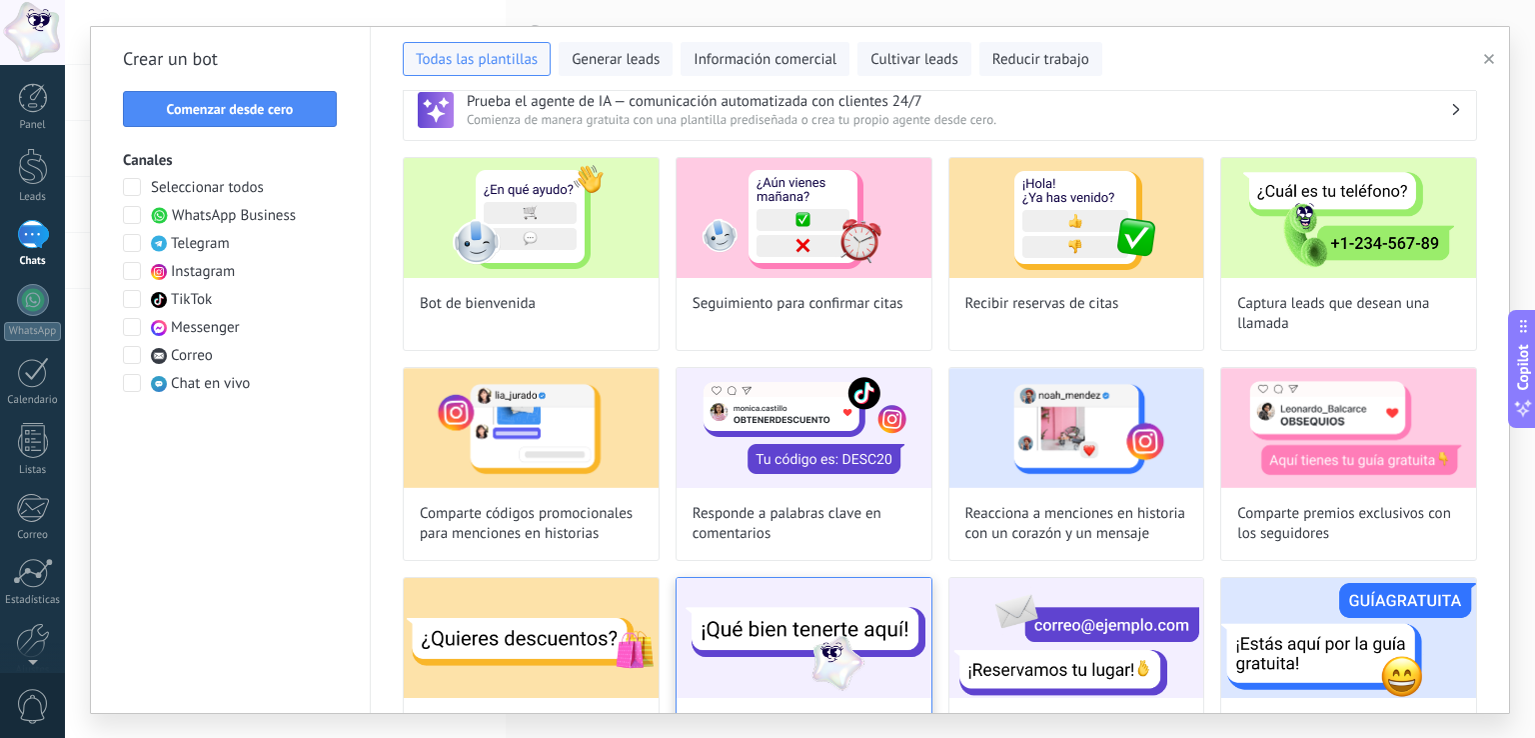
scroll to position [0, 0]
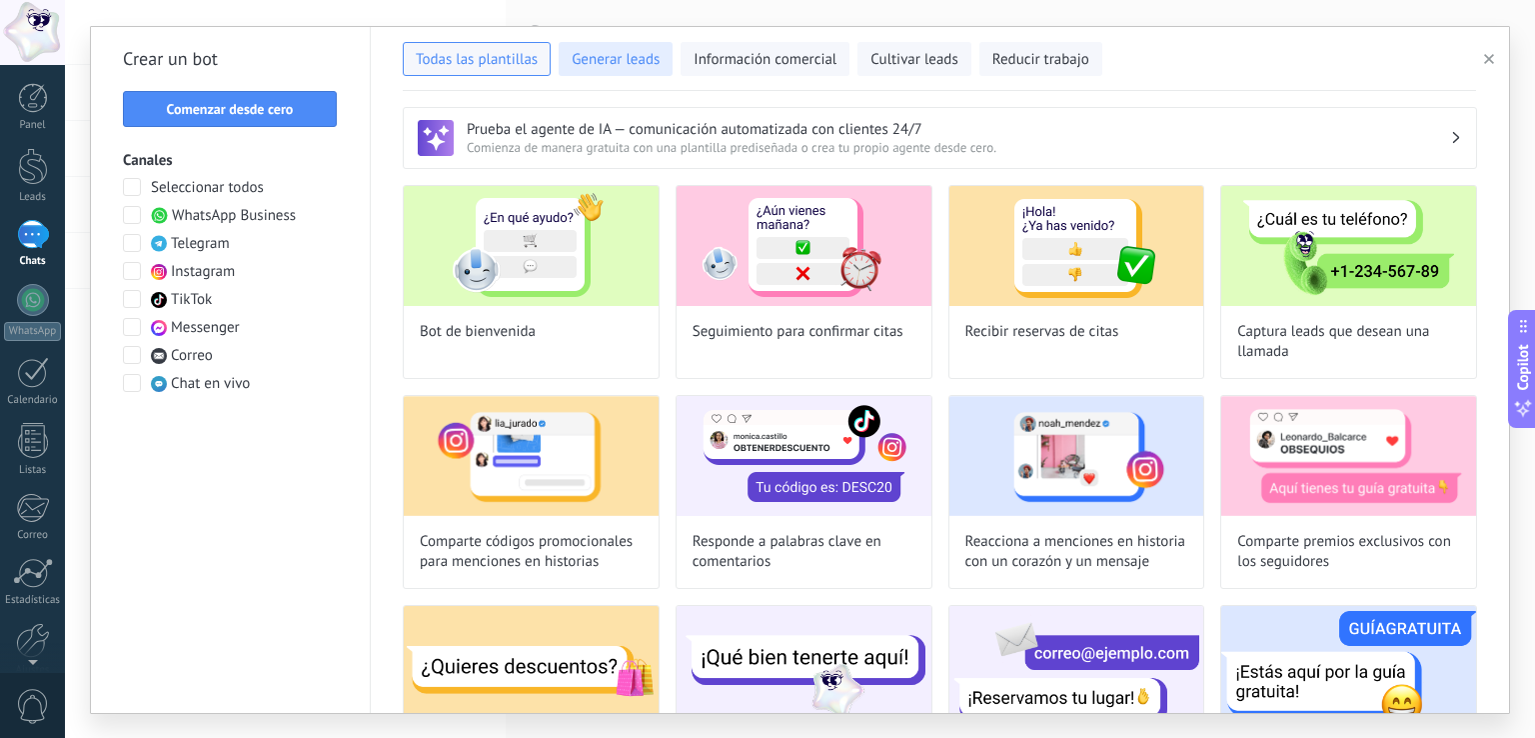
click at [626, 68] on span "Generar leads" at bounding box center [616, 60] width 88 height 20
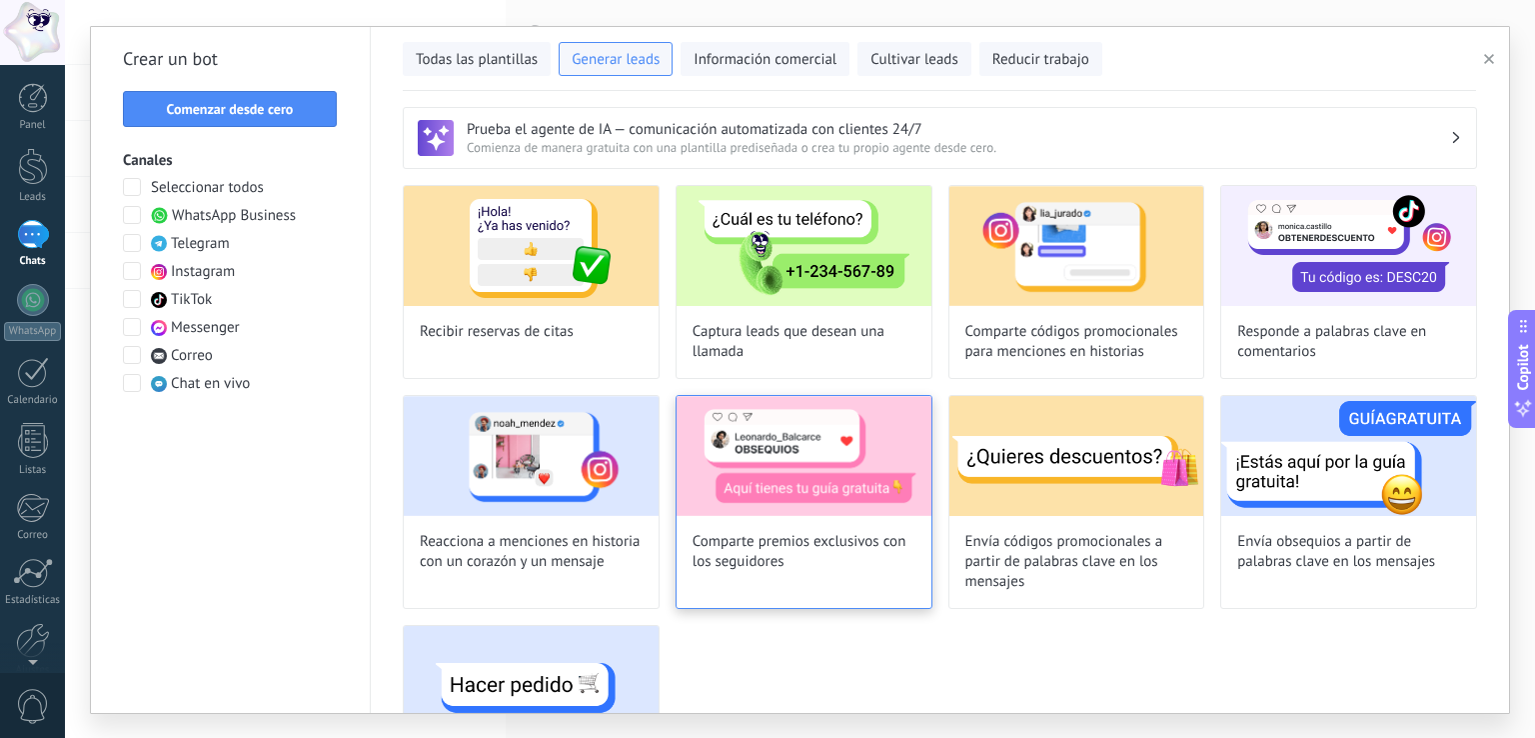
click at [780, 572] on div "Comparte premios exclusivos con los seguidores" at bounding box center [804, 502] width 257 height 214
type input "**********"
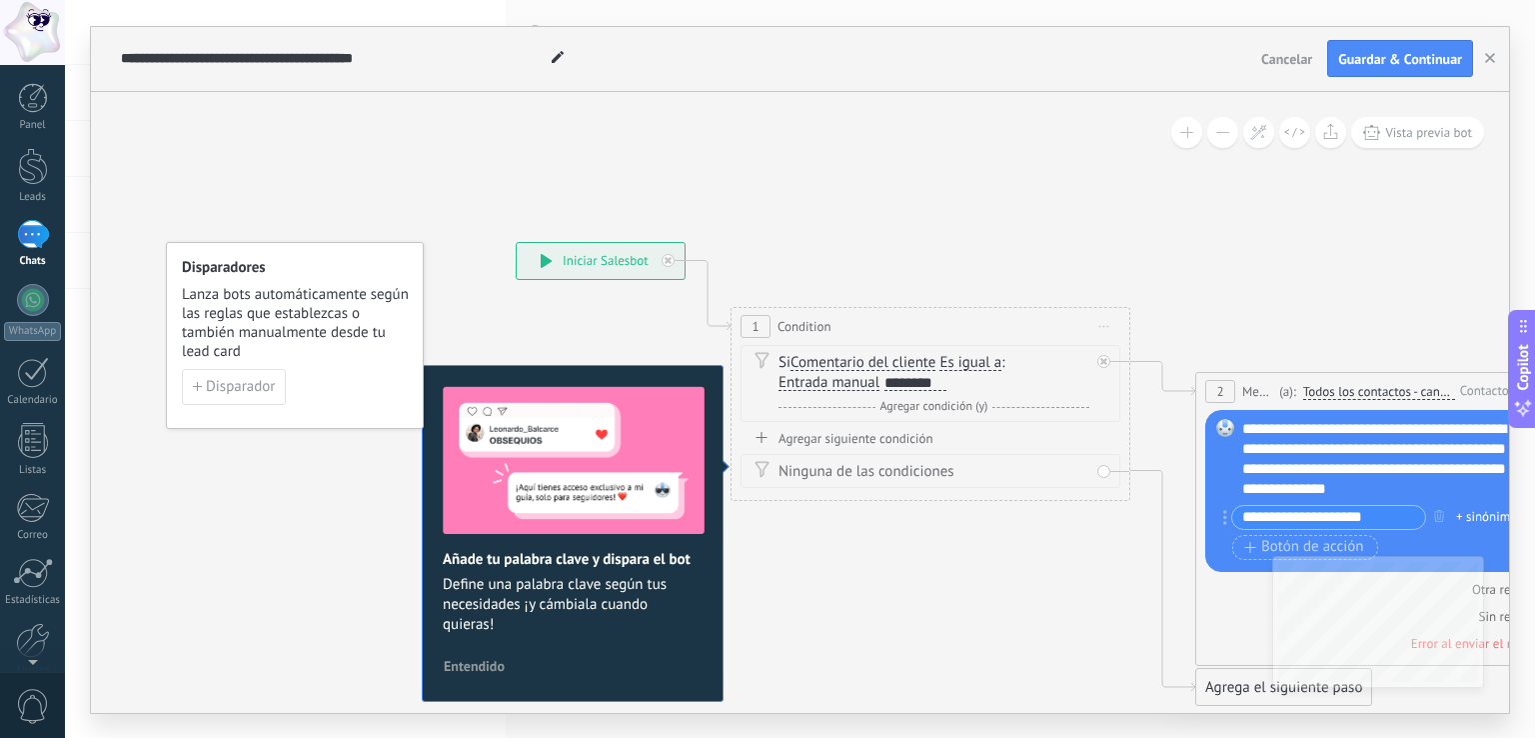
click at [880, 368] on span "Comentario del cliente" at bounding box center [863, 363] width 145 height 16
click at [880, 368] on button "Comentario del cliente" at bounding box center [906, 363] width 250 height 36
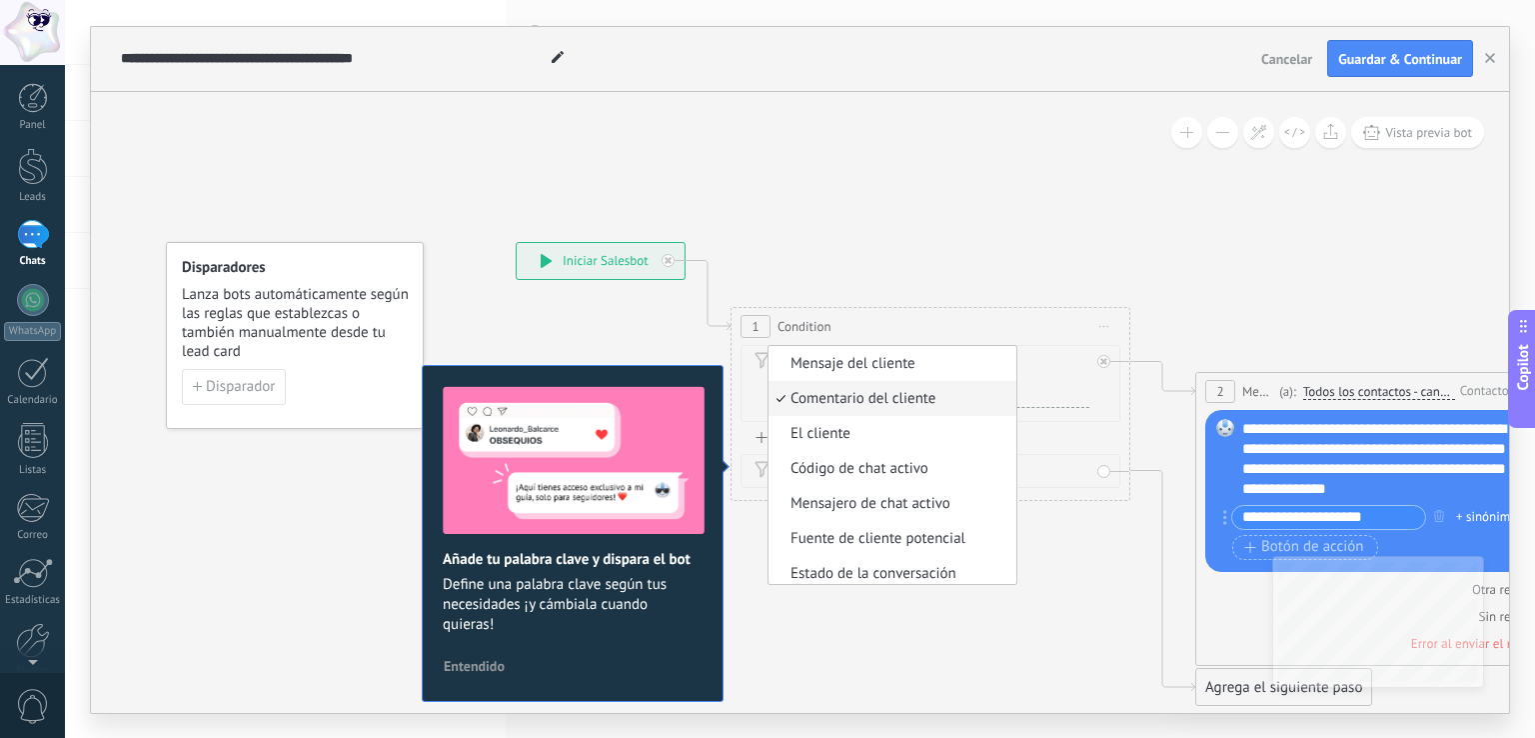
click at [882, 409] on li "Comentario del cliente" at bounding box center [893, 398] width 248 height 35
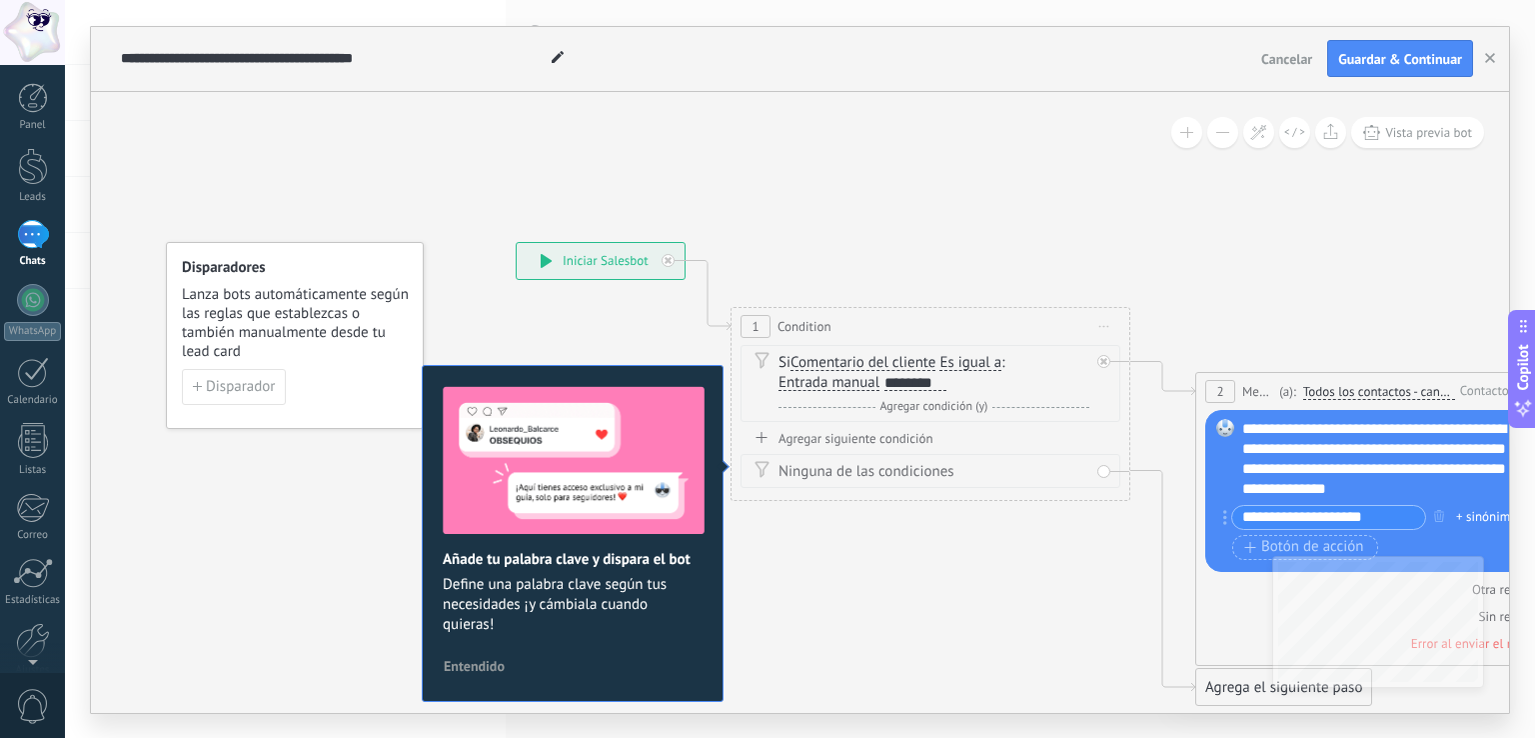
click at [885, 437] on div "Agregar siguiente condición" at bounding box center [931, 438] width 380 height 17
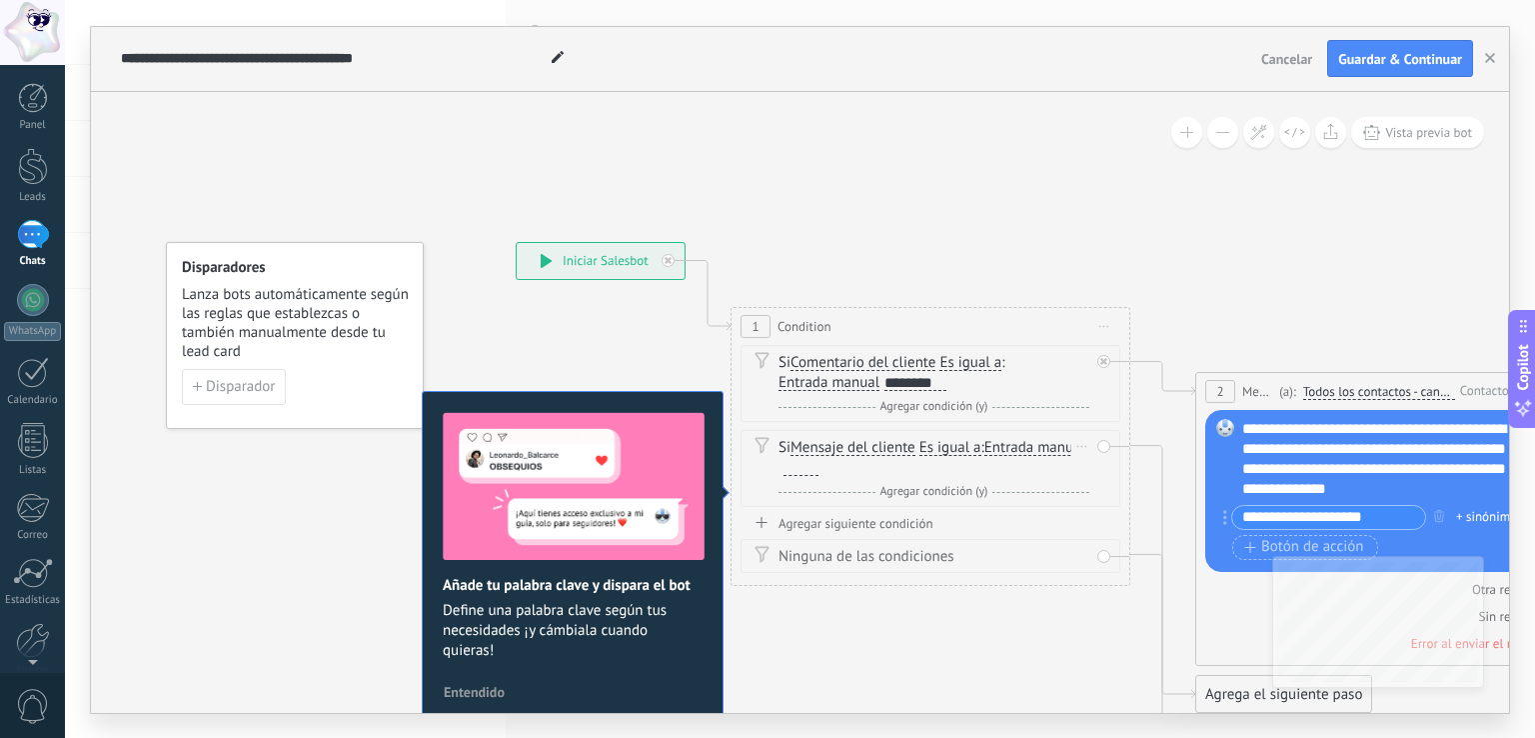
click at [886, 453] on span "Mensaje del cliente" at bounding box center [853, 448] width 125 height 16
click at [886, 453] on button "Mensaje del cliente" at bounding box center [906, 448] width 250 height 36
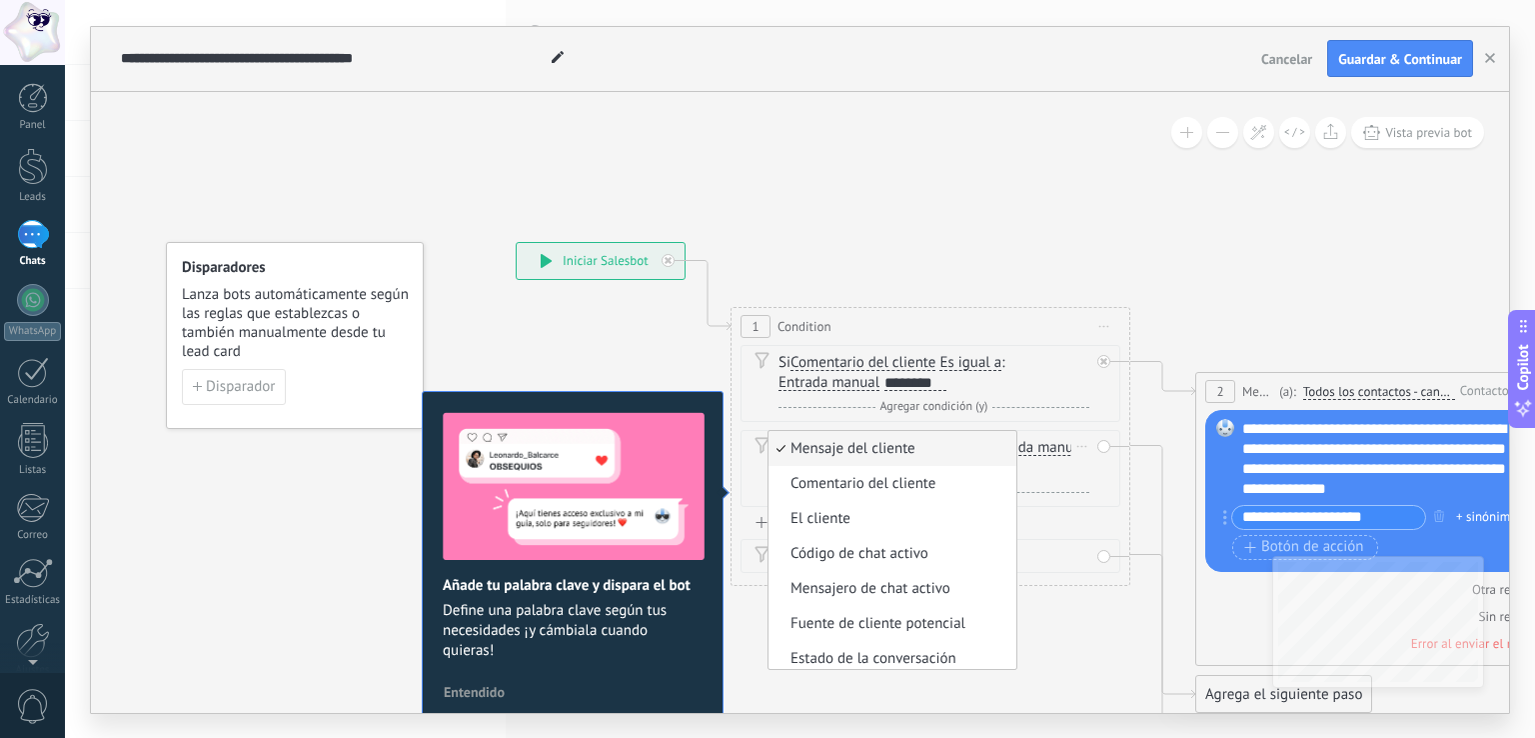
click at [886, 454] on span "Mensaje del cliente" at bounding box center [890, 449] width 242 height 20
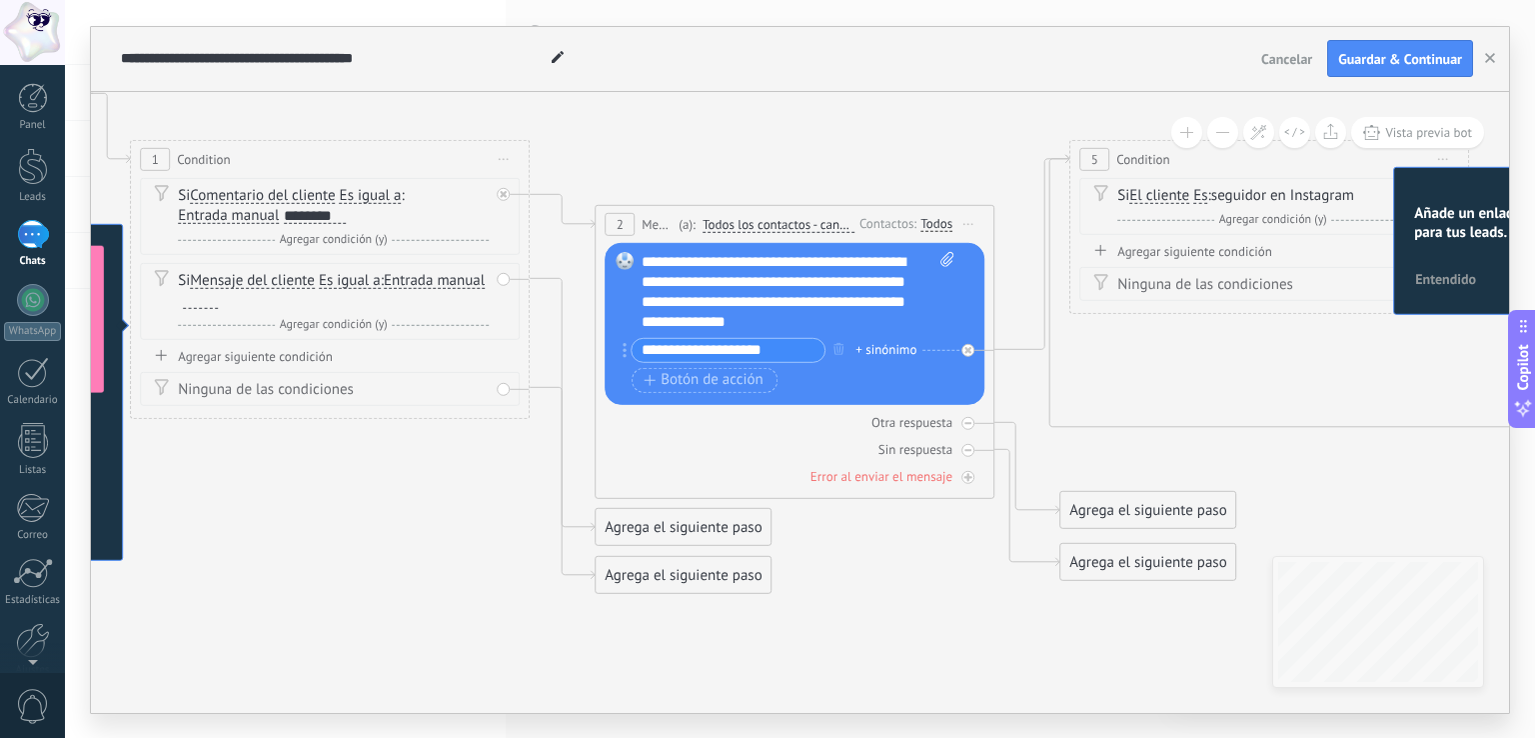
drag, startPoint x: 1437, startPoint y: 257, endPoint x: 849, endPoint y: 91, distance: 611.7
click at [849, 91] on icon at bounding box center [1279, 406] width 3729 height 1664
click at [875, 295] on div "**********" at bounding box center [799, 291] width 314 height 80
